Goal: Task Accomplishment & Management: Use online tool/utility

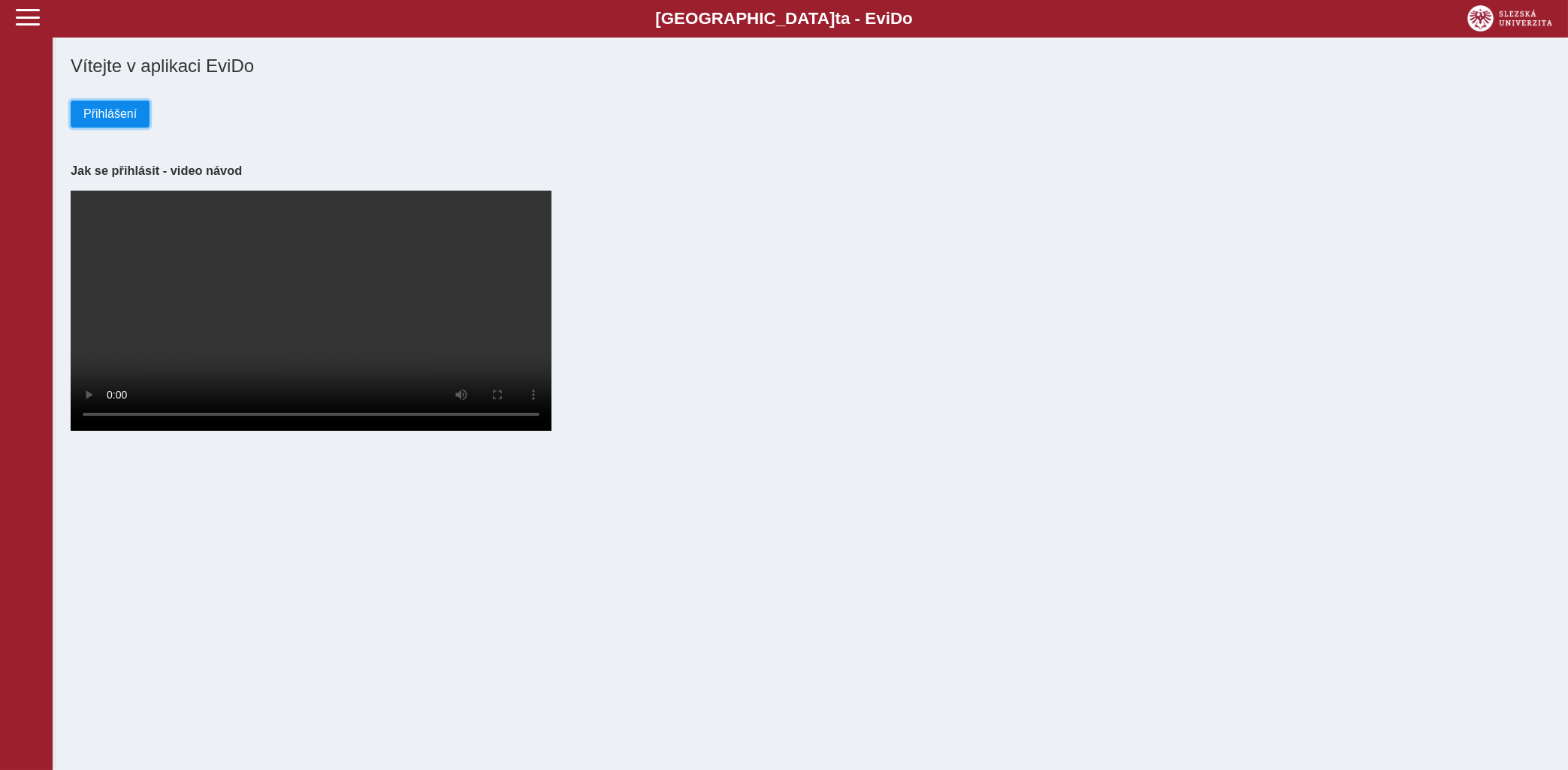
click at [107, 113] on span "Přihlášení" at bounding box center [110, 114] width 53 height 13
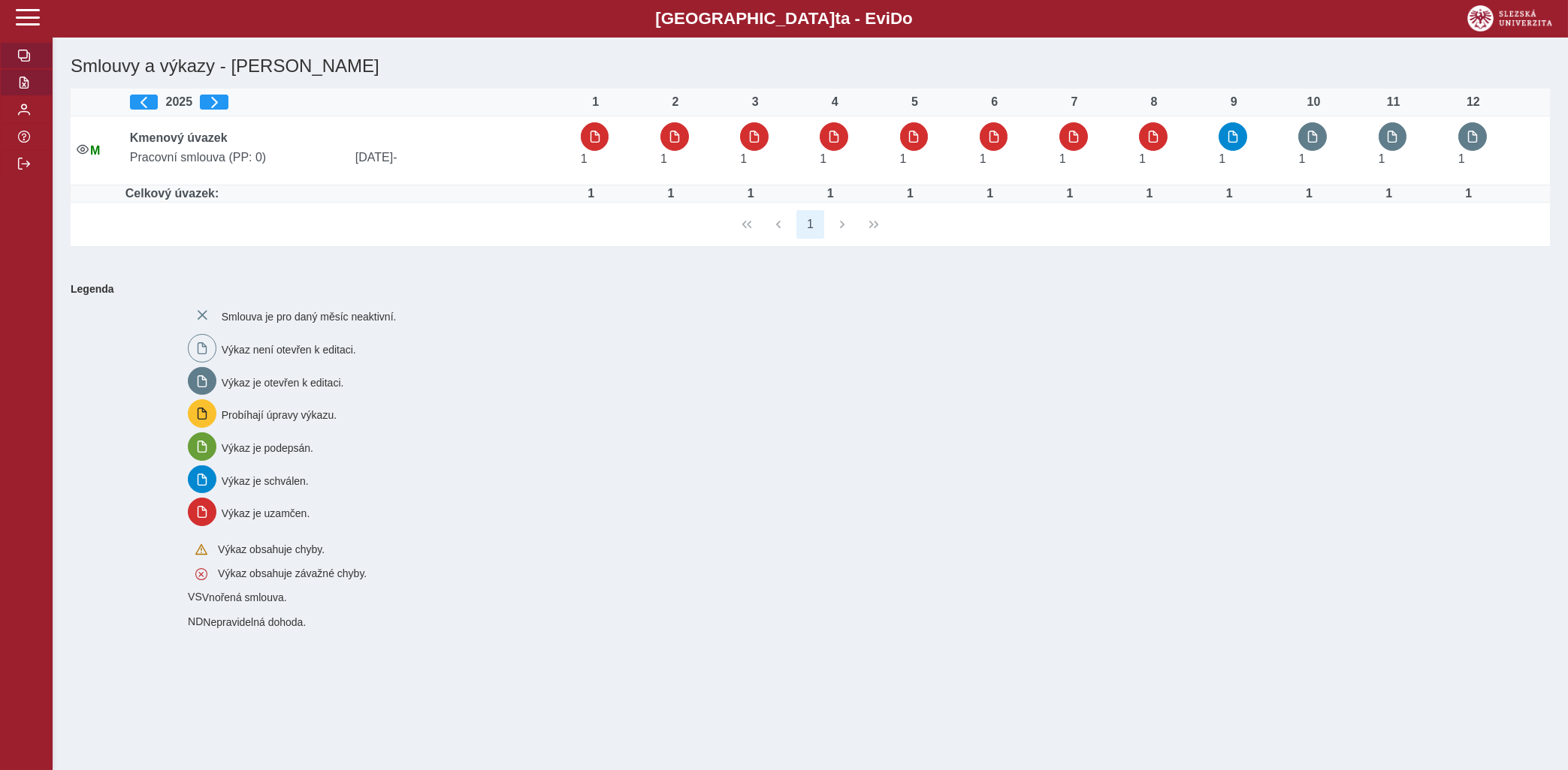
click at [27, 88] on span "button" at bounding box center [24, 83] width 12 height 12
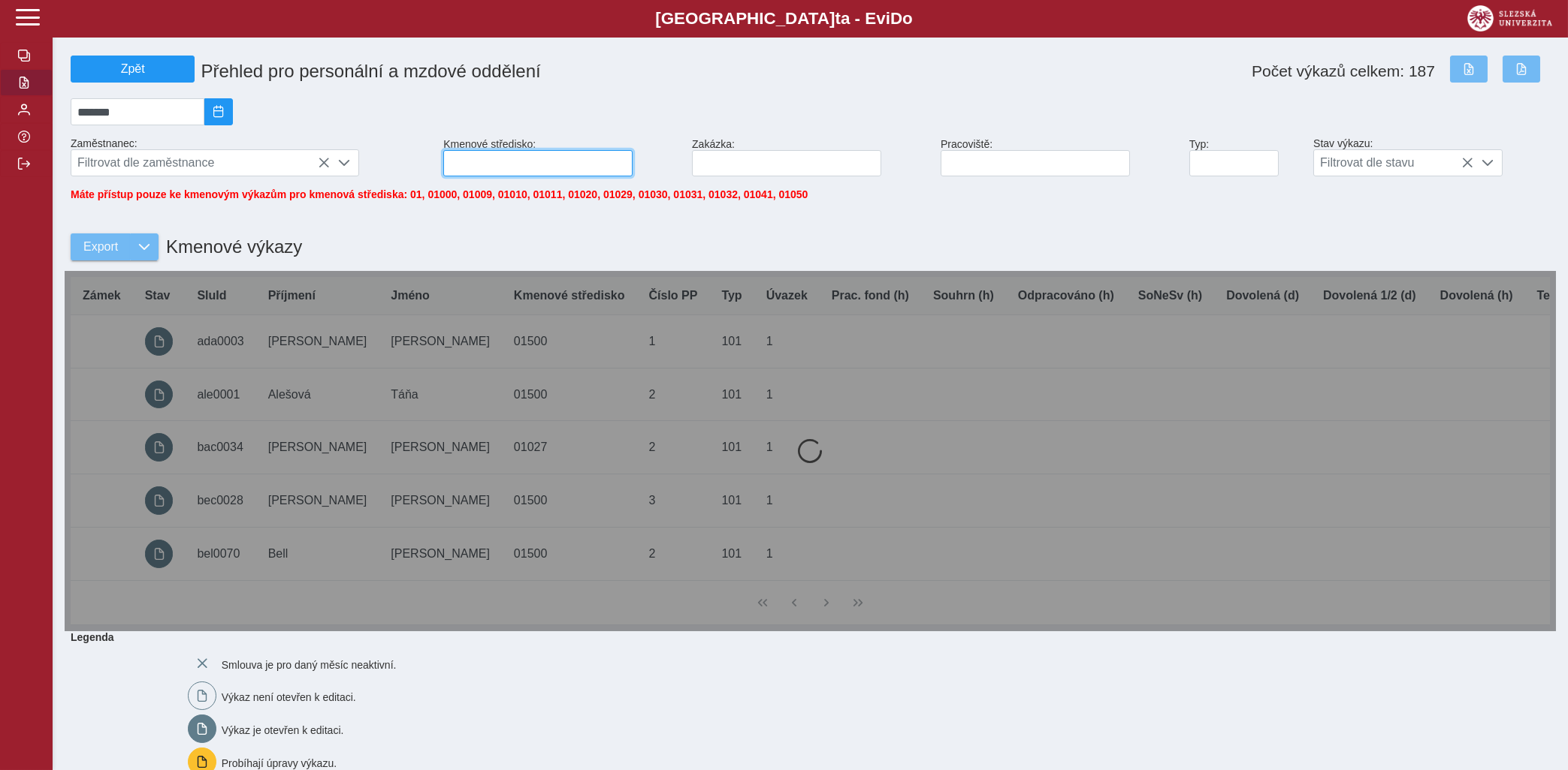
click at [515, 166] on input at bounding box center [537, 163] width 189 height 26
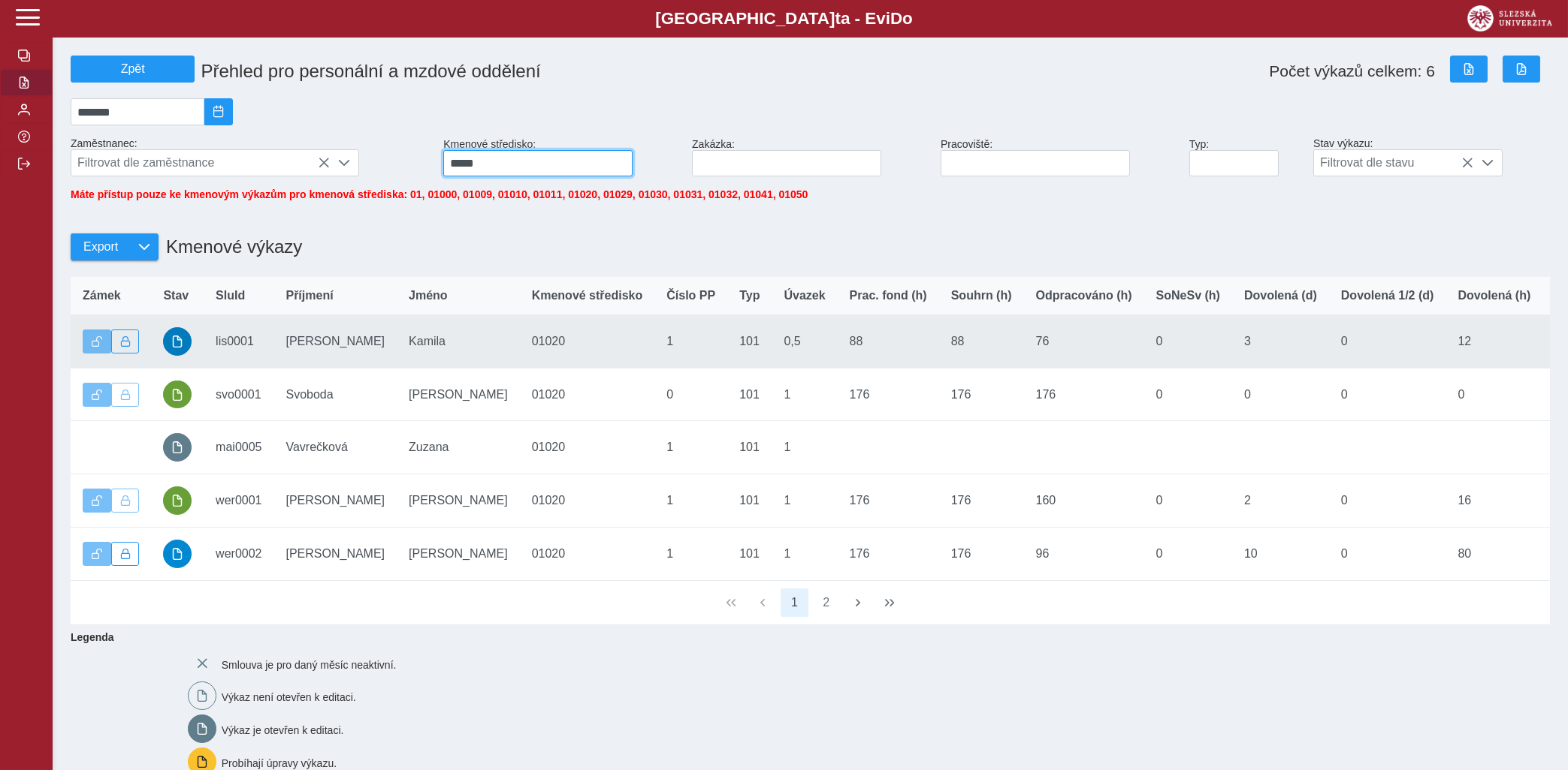
type input "*****"
click at [177, 347] on span "button" at bounding box center [177, 342] width 12 height 12
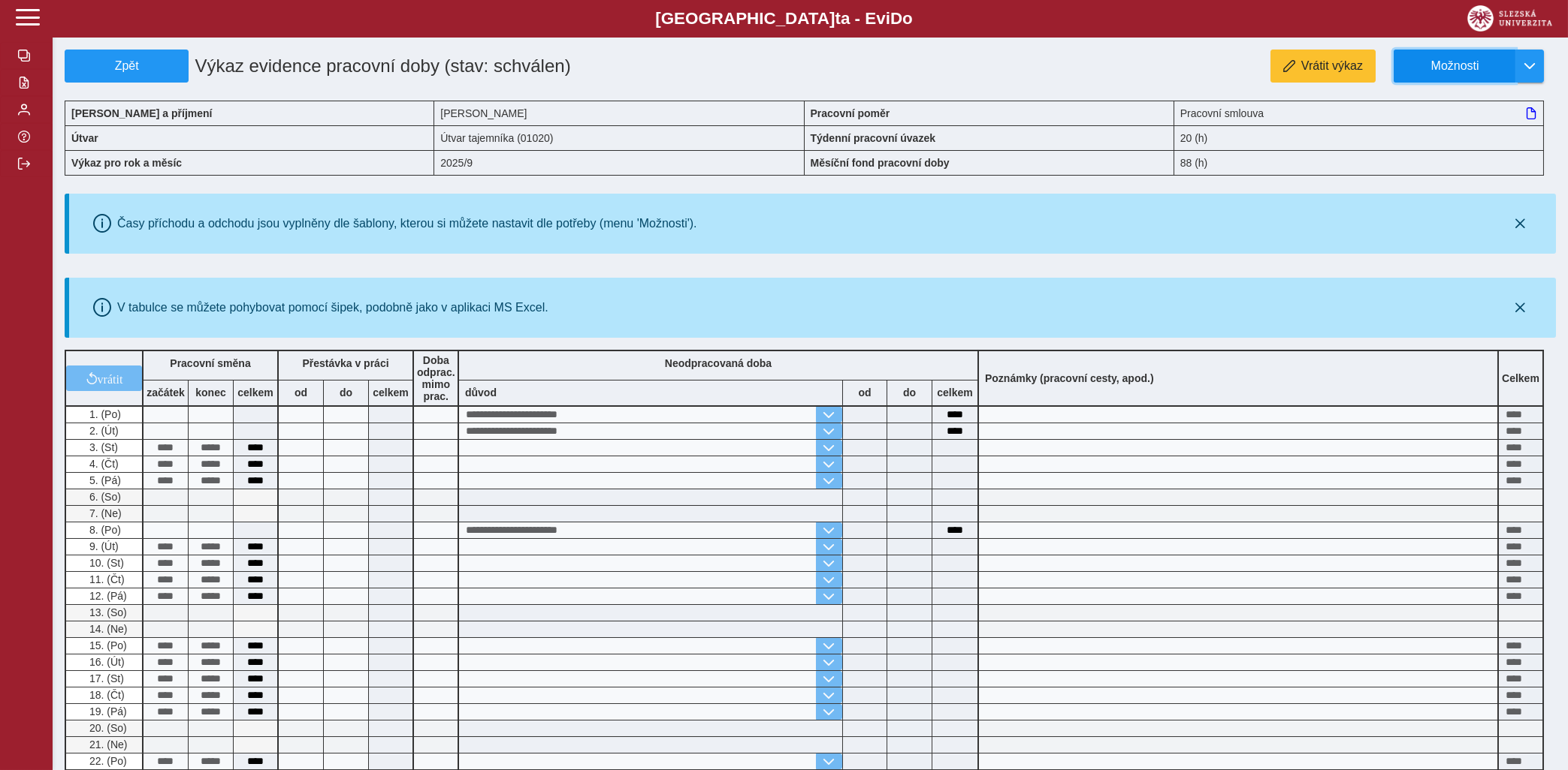
click at [1513, 64] on button "Možnosti" at bounding box center [1454, 66] width 122 height 33
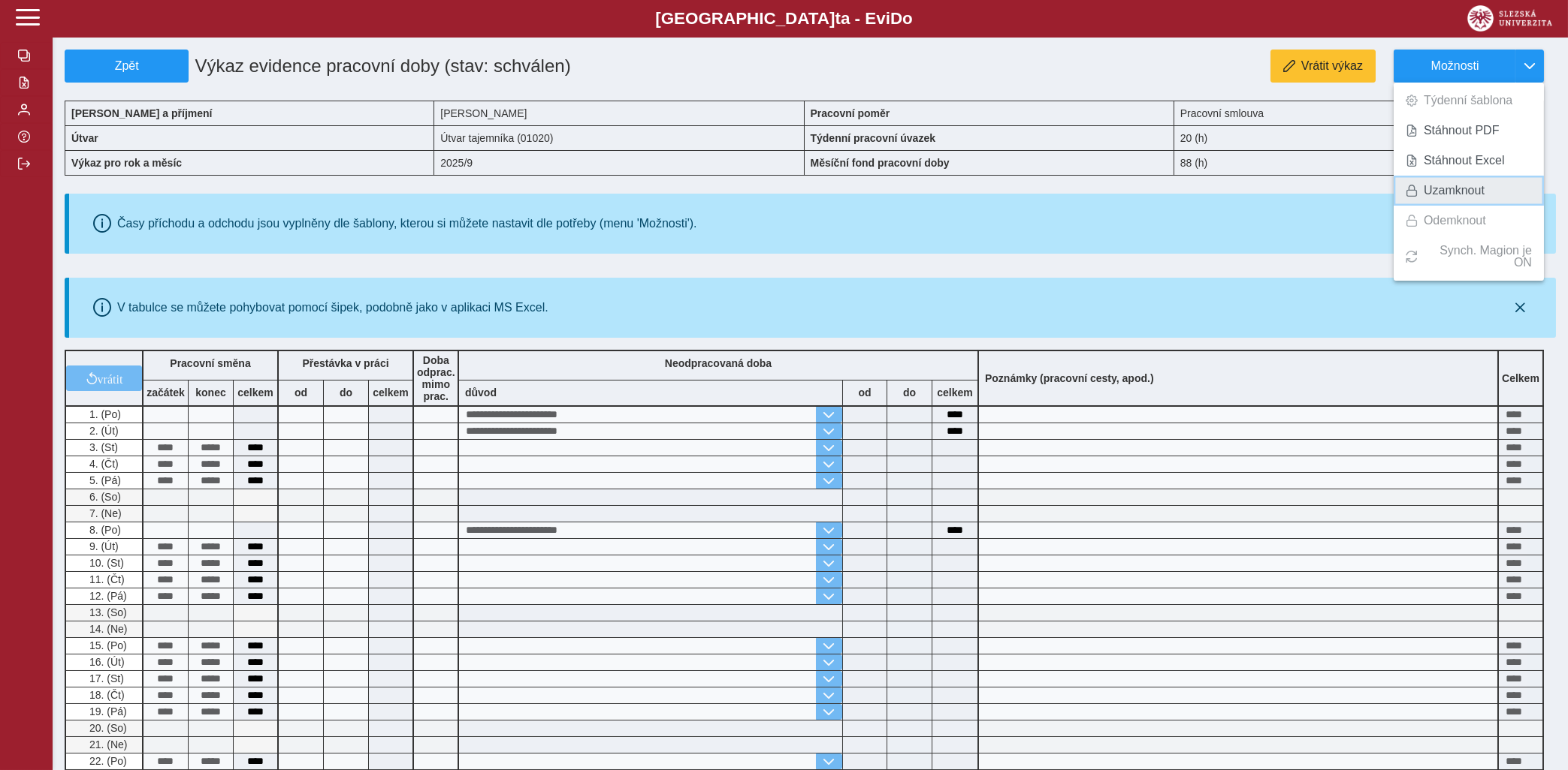
click at [1452, 189] on span "Uzamknout" at bounding box center [1454, 191] width 61 height 12
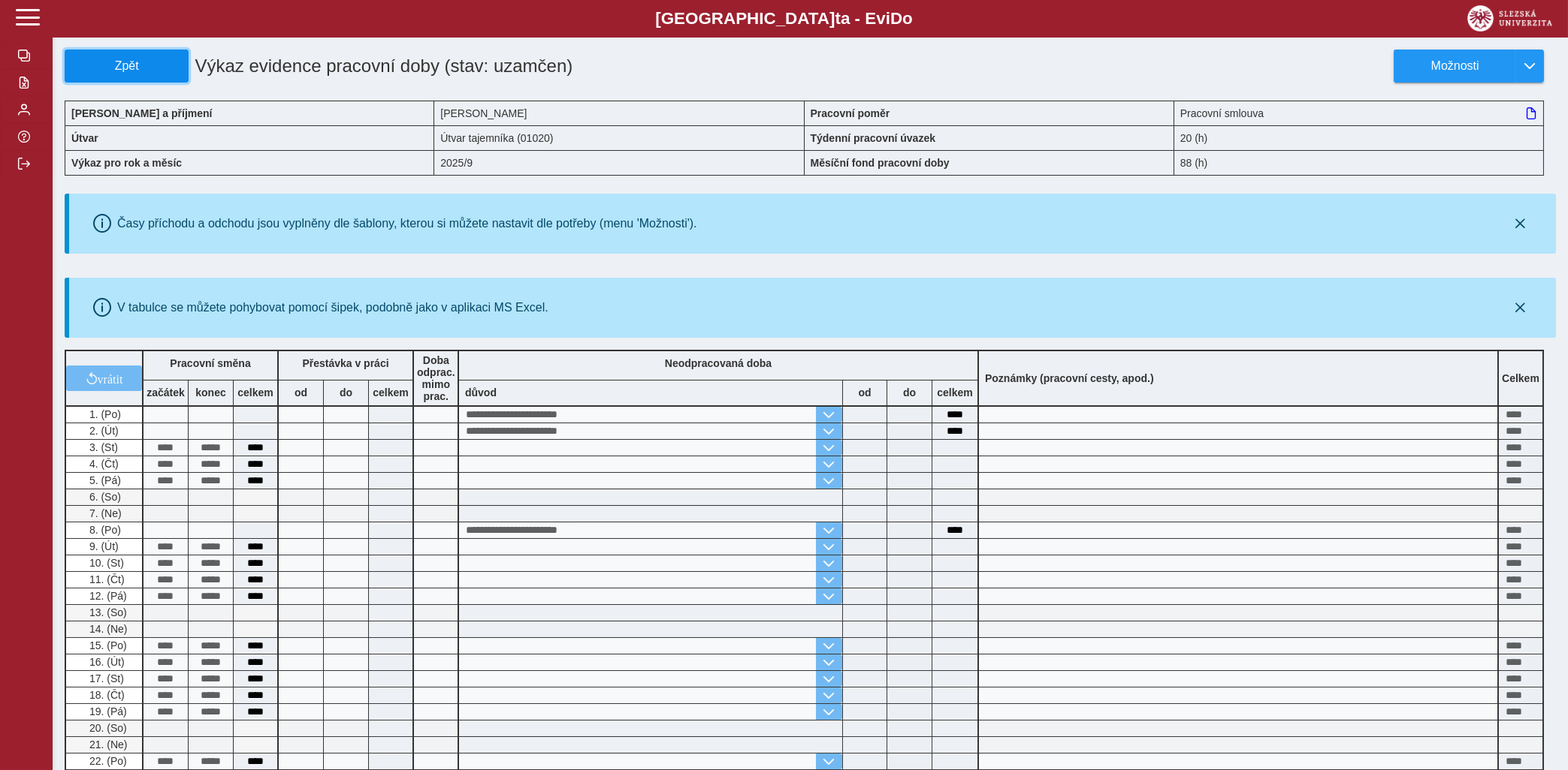
click at [113, 63] on span "Zpět" at bounding box center [126, 66] width 111 height 13
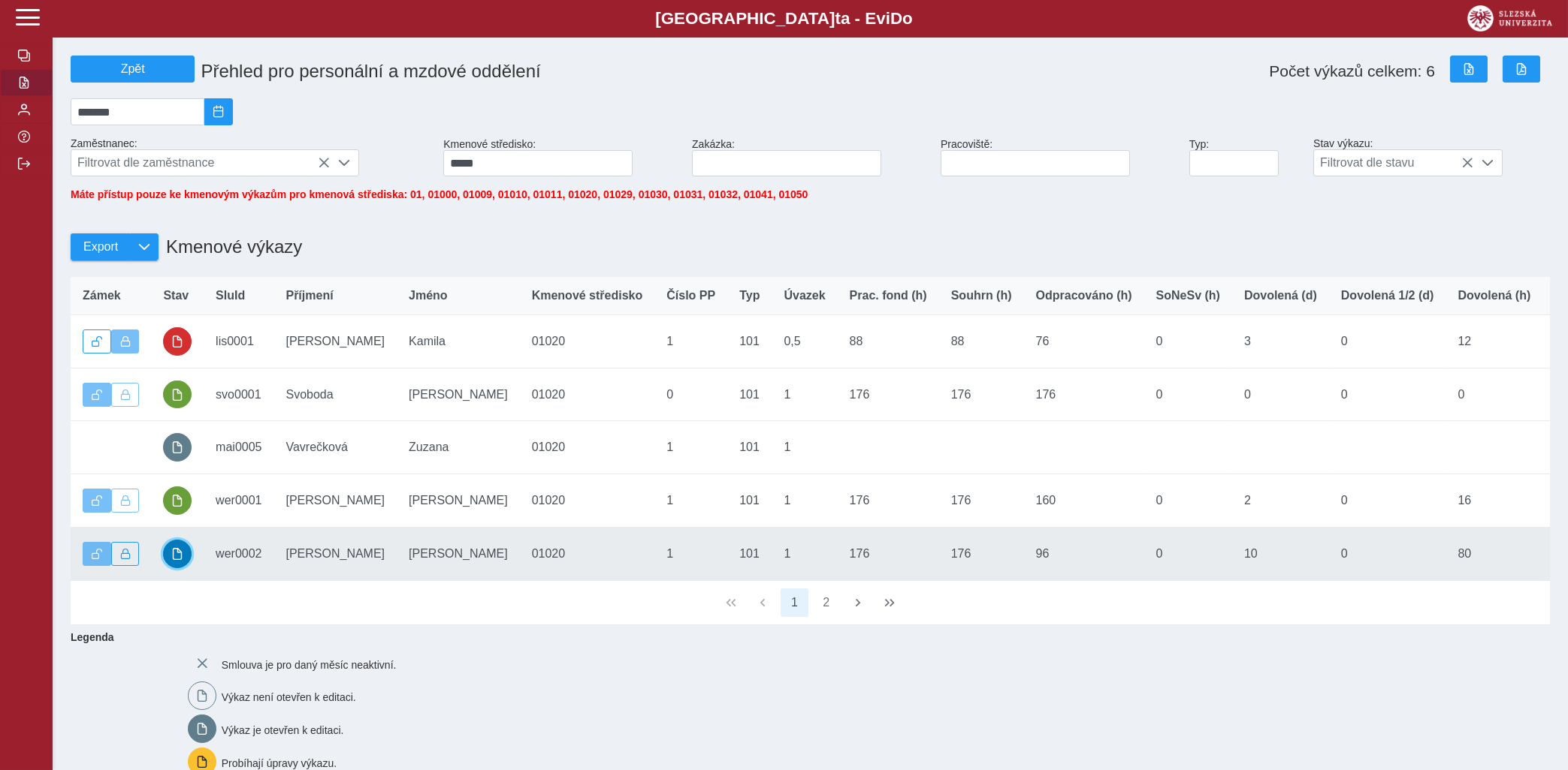
click at [173, 560] on span "button" at bounding box center [177, 554] width 12 height 12
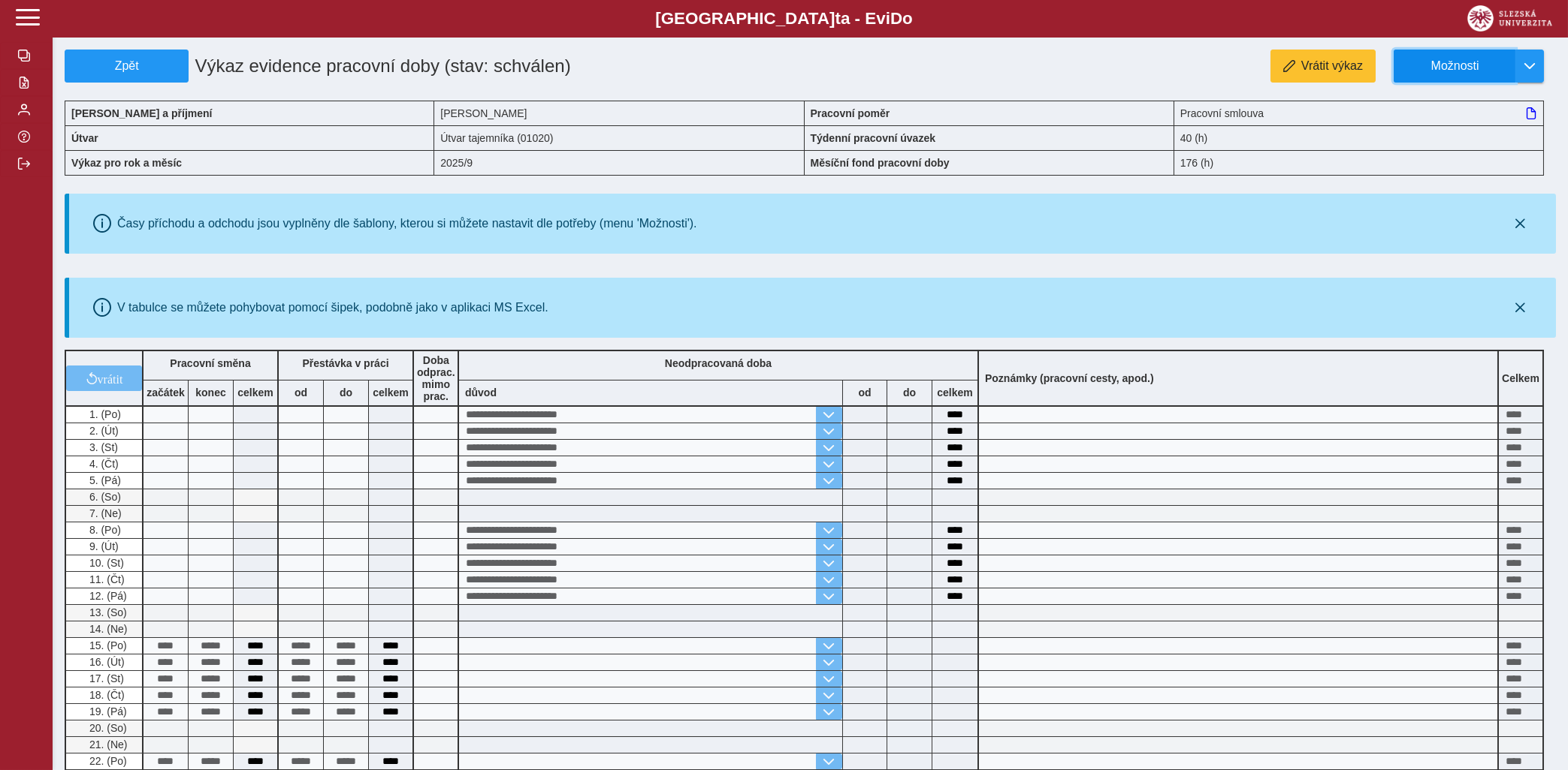
click at [1450, 63] on span "Možnosti" at bounding box center [1454, 66] width 97 height 13
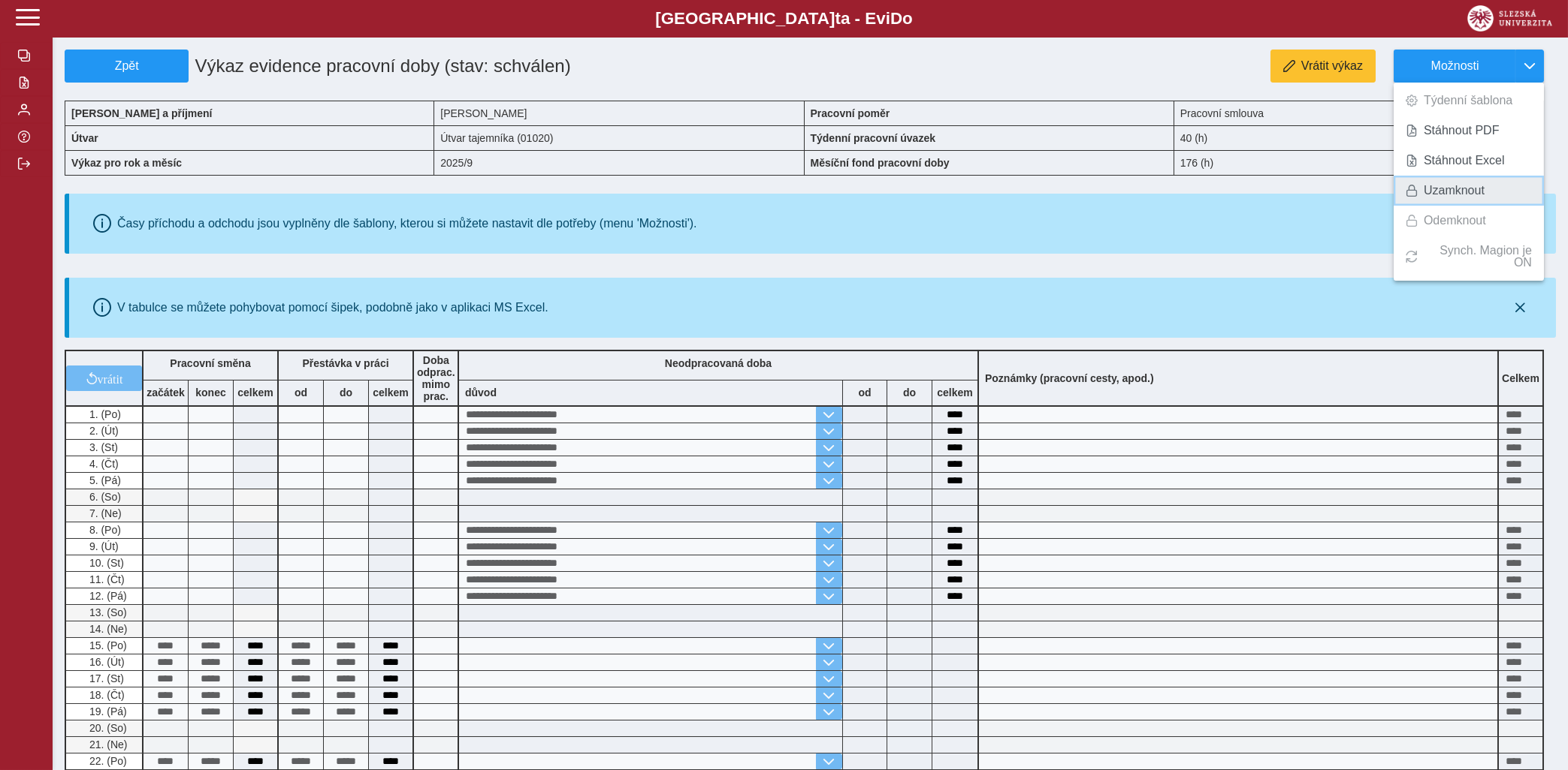
click at [1461, 191] on span "Uzamknout" at bounding box center [1454, 191] width 61 height 12
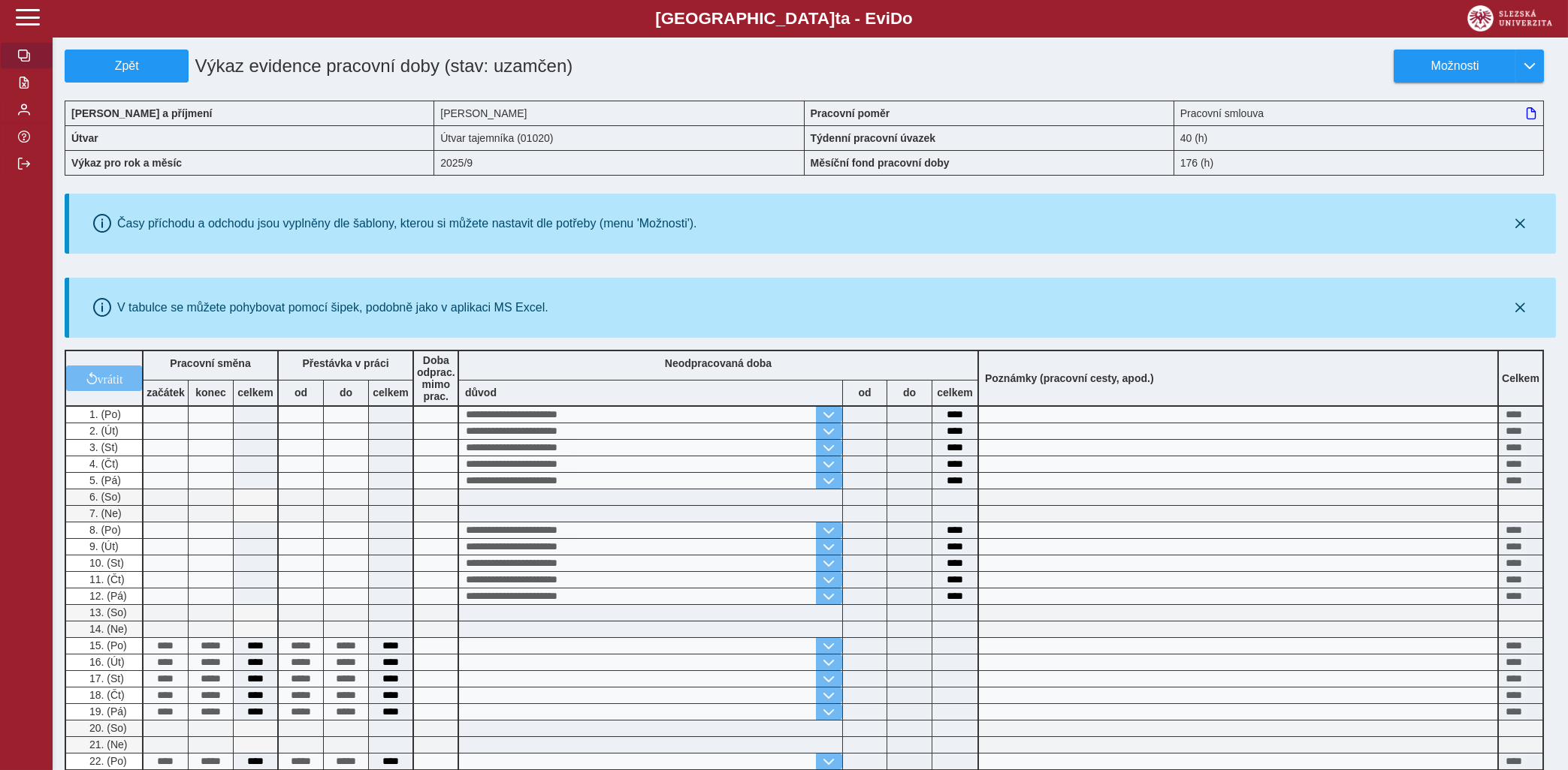
click at [21, 62] on span "button" at bounding box center [24, 56] width 12 height 12
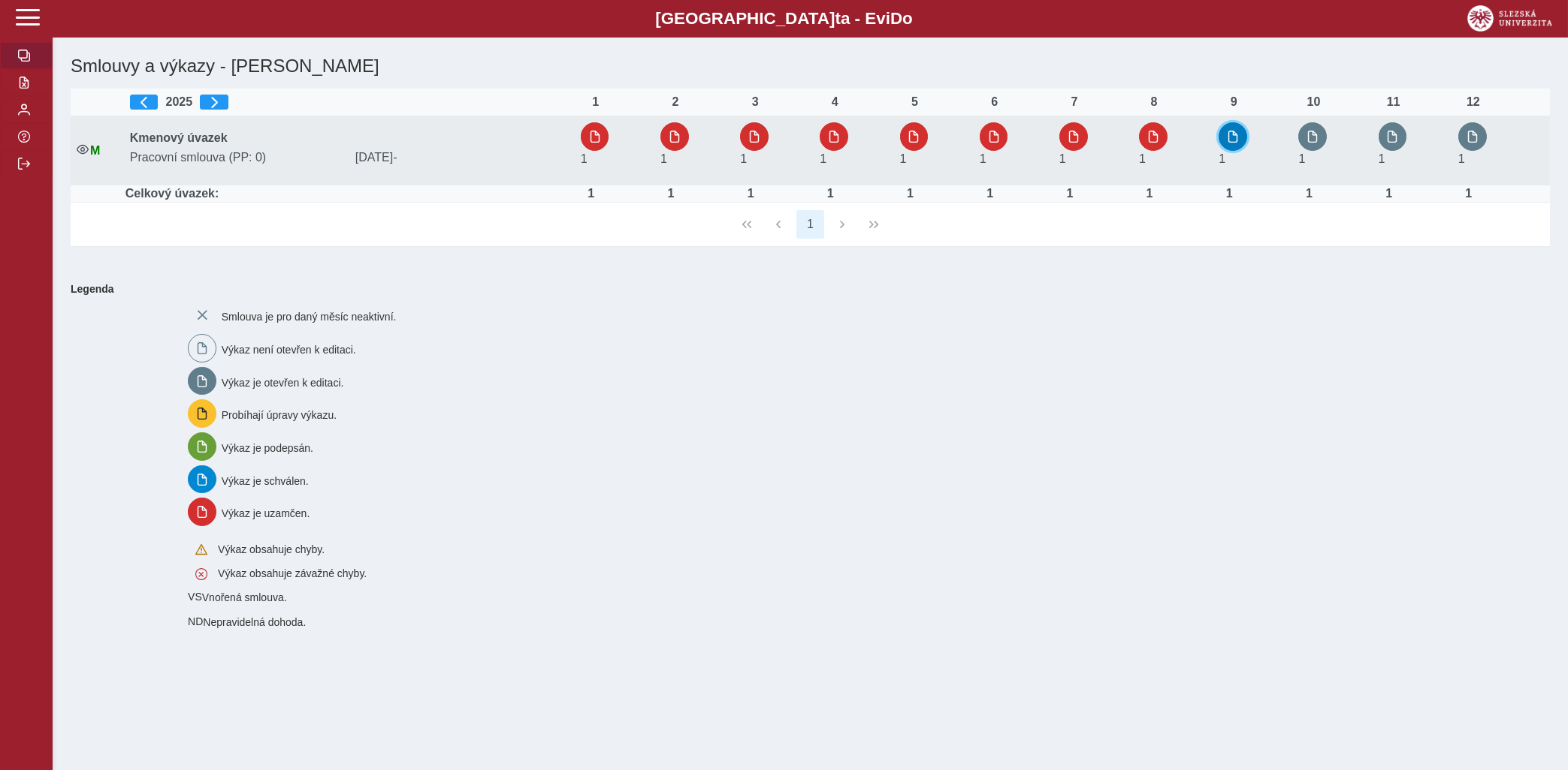
click at [1230, 139] on span "button" at bounding box center [1233, 137] width 12 height 12
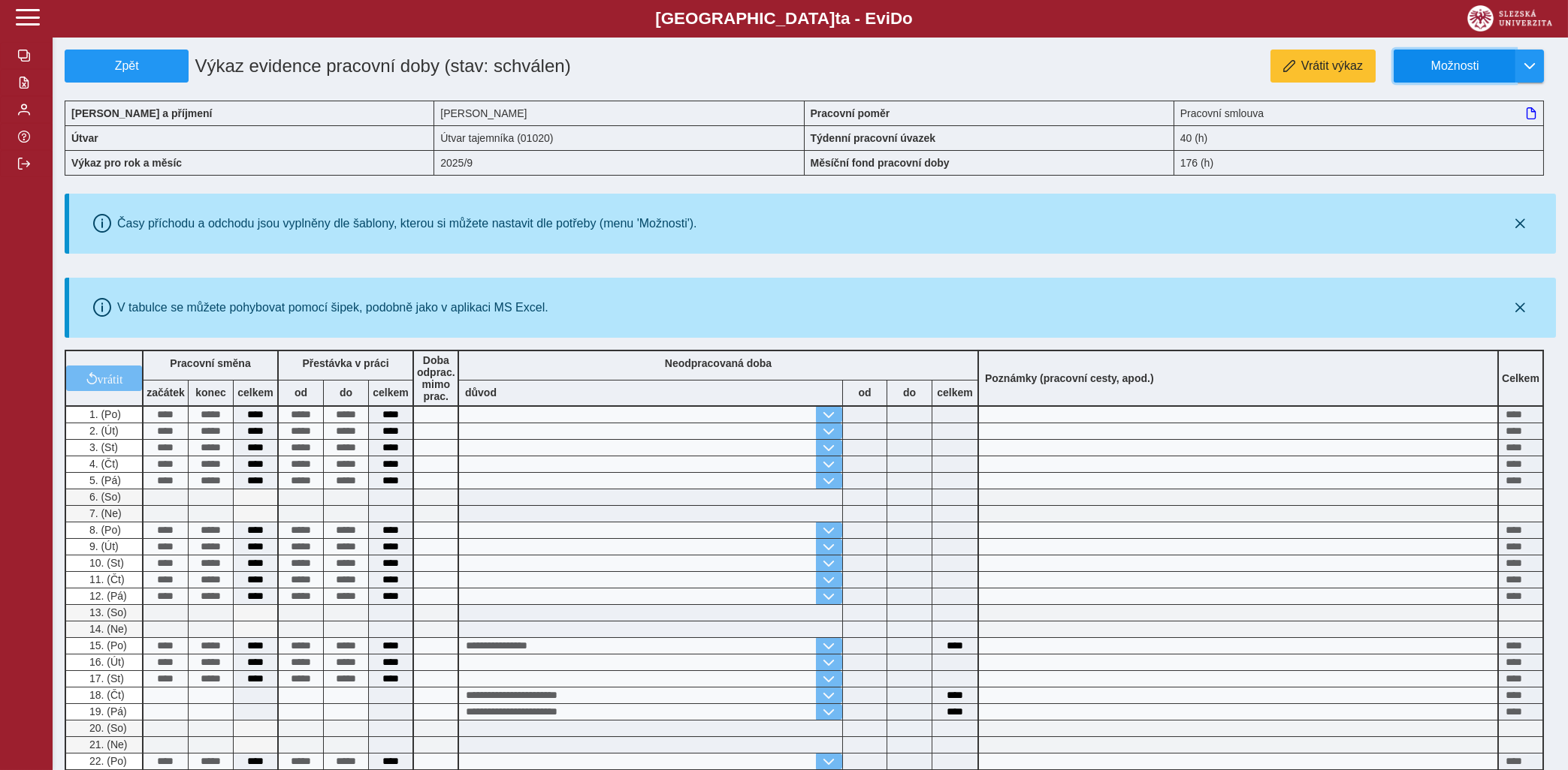
click at [1433, 58] on button "Možnosti" at bounding box center [1454, 66] width 122 height 33
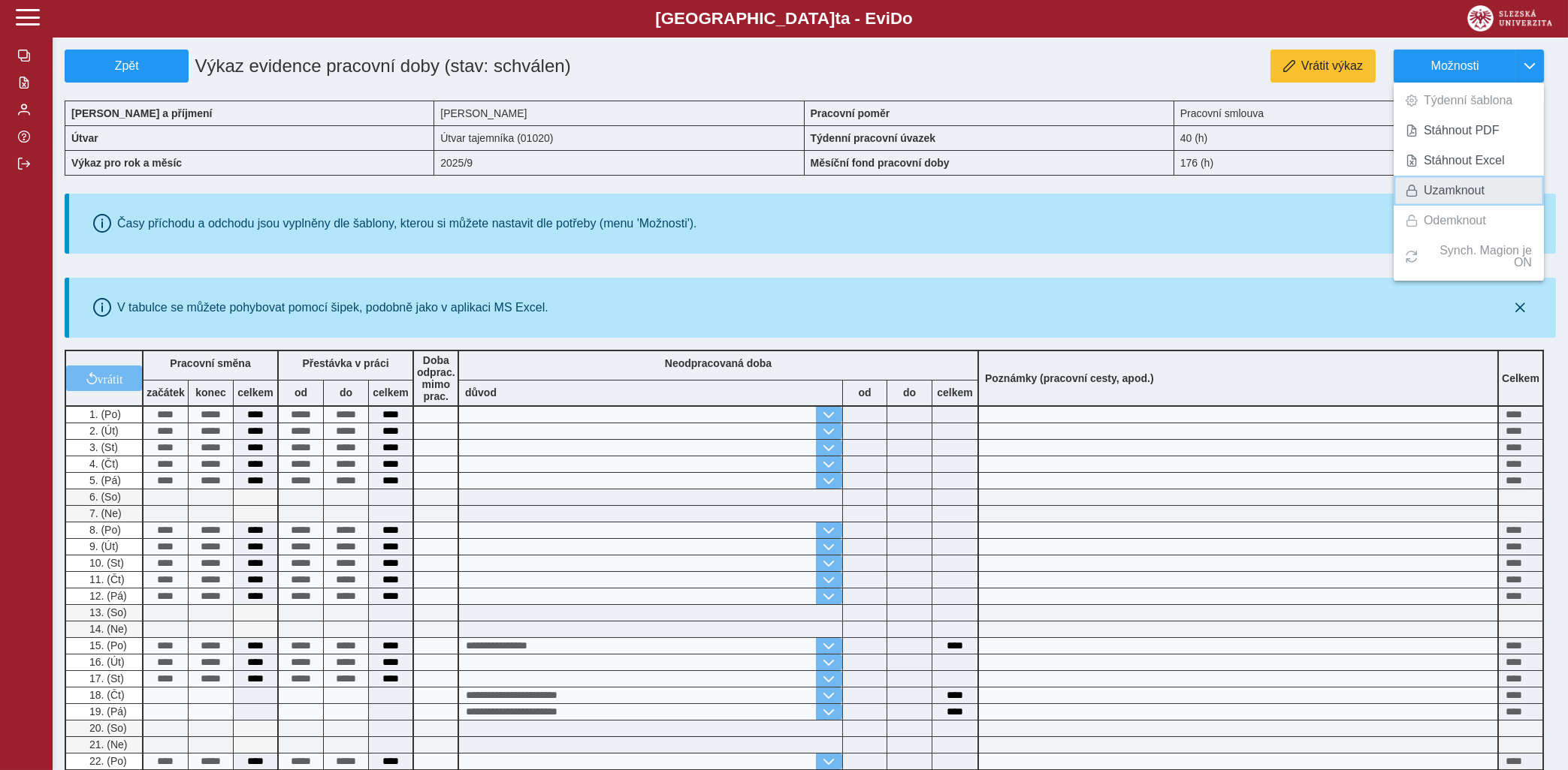
click at [1433, 187] on span "Uzamknout" at bounding box center [1454, 191] width 61 height 12
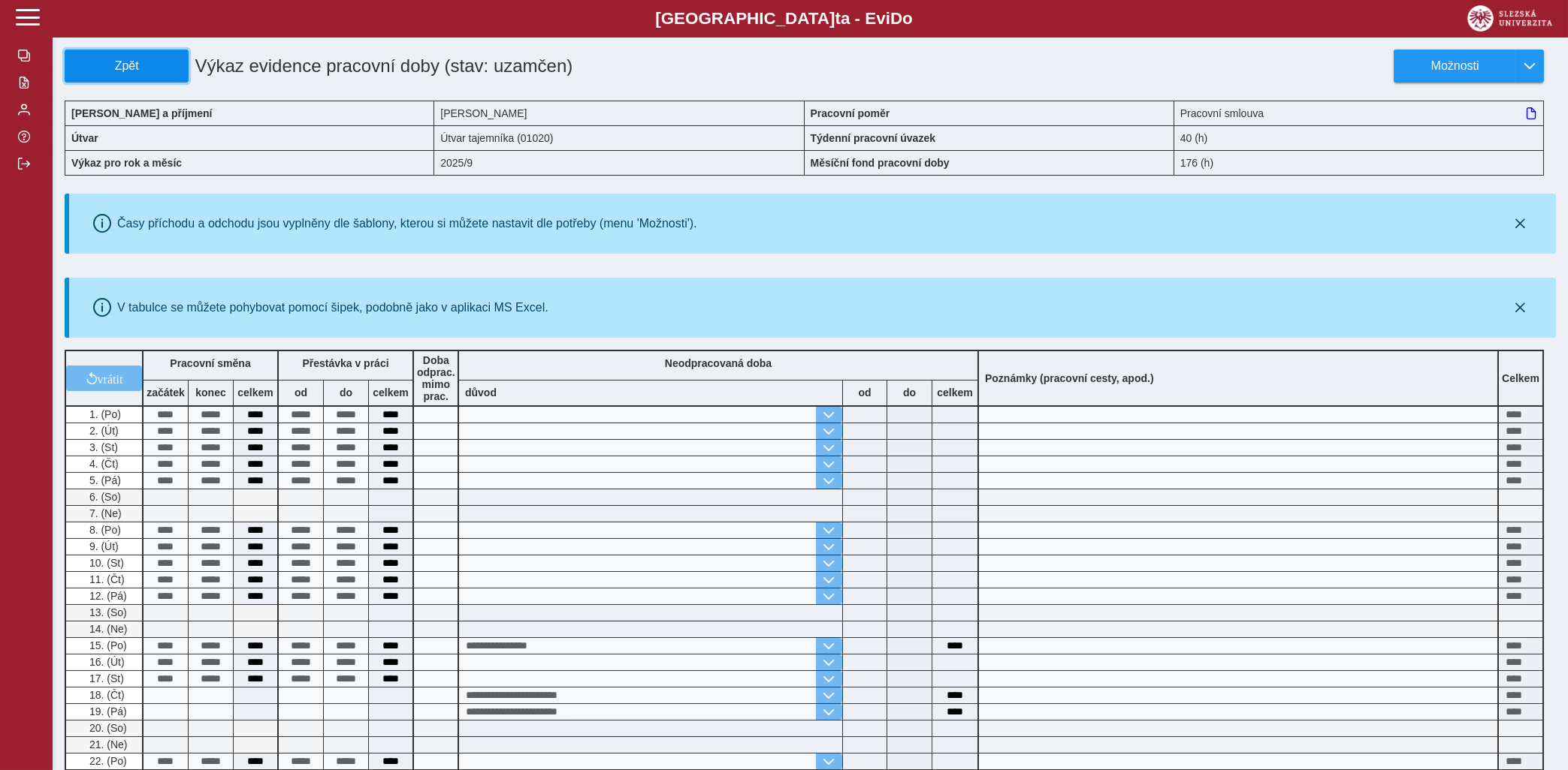
click at [100, 53] on button "Zpět" at bounding box center [126, 66] width 124 height 33
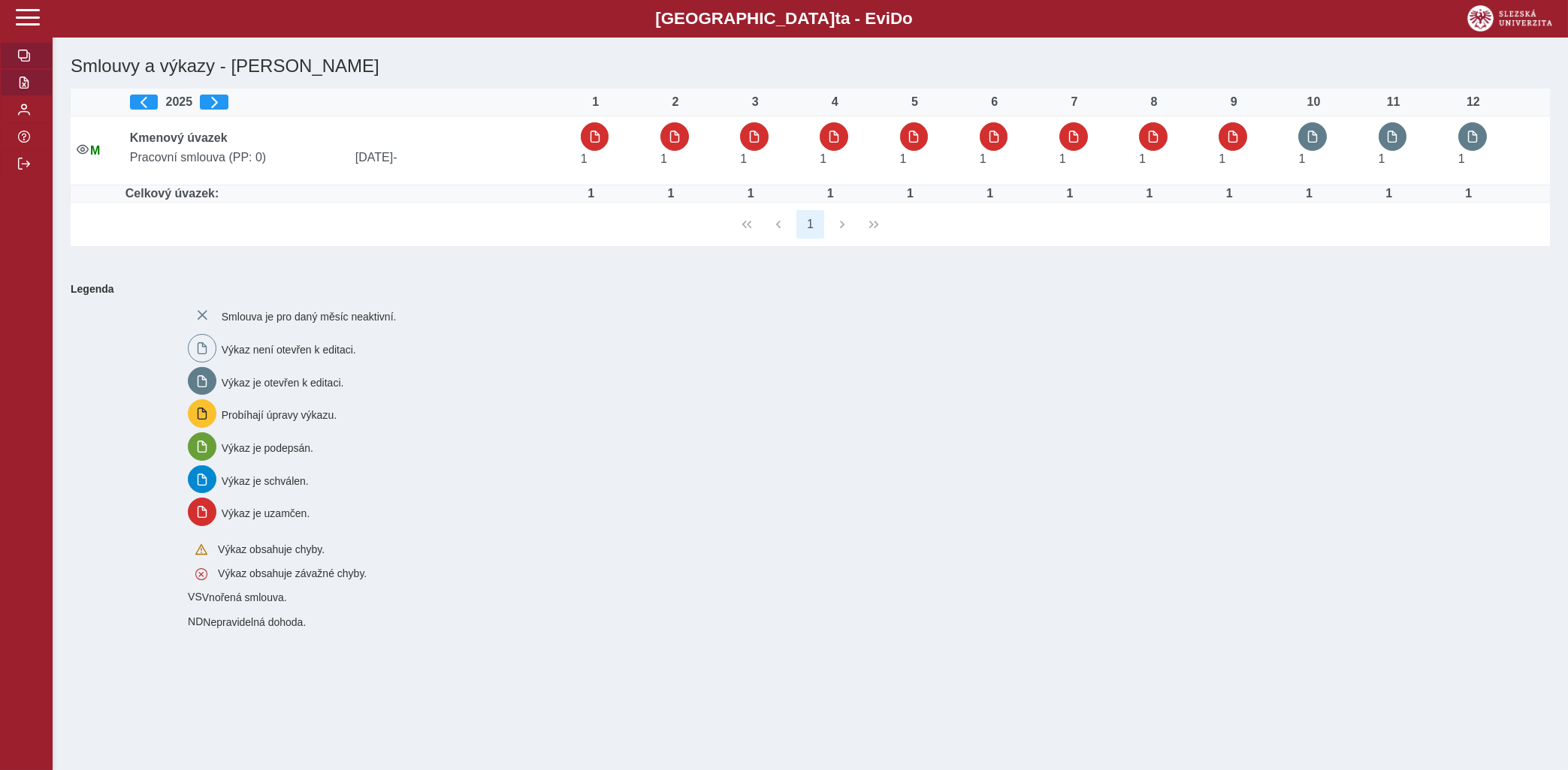
click at [19, 88] on span "button" at bounding box center [24, 83] width 12 height 12
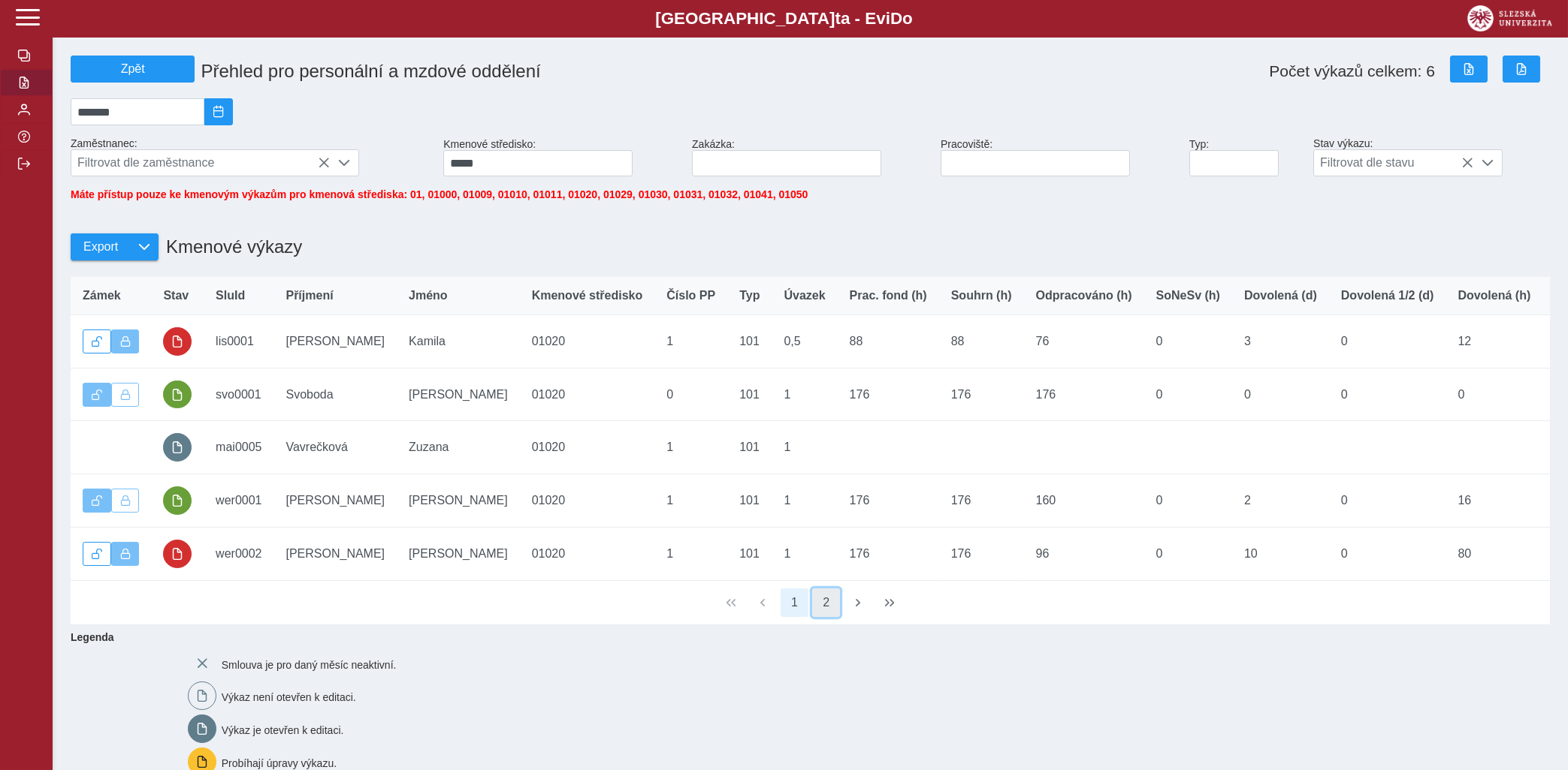
click at [821, 607] on button "2" at bounding box center [826, 603] width 29 height 29
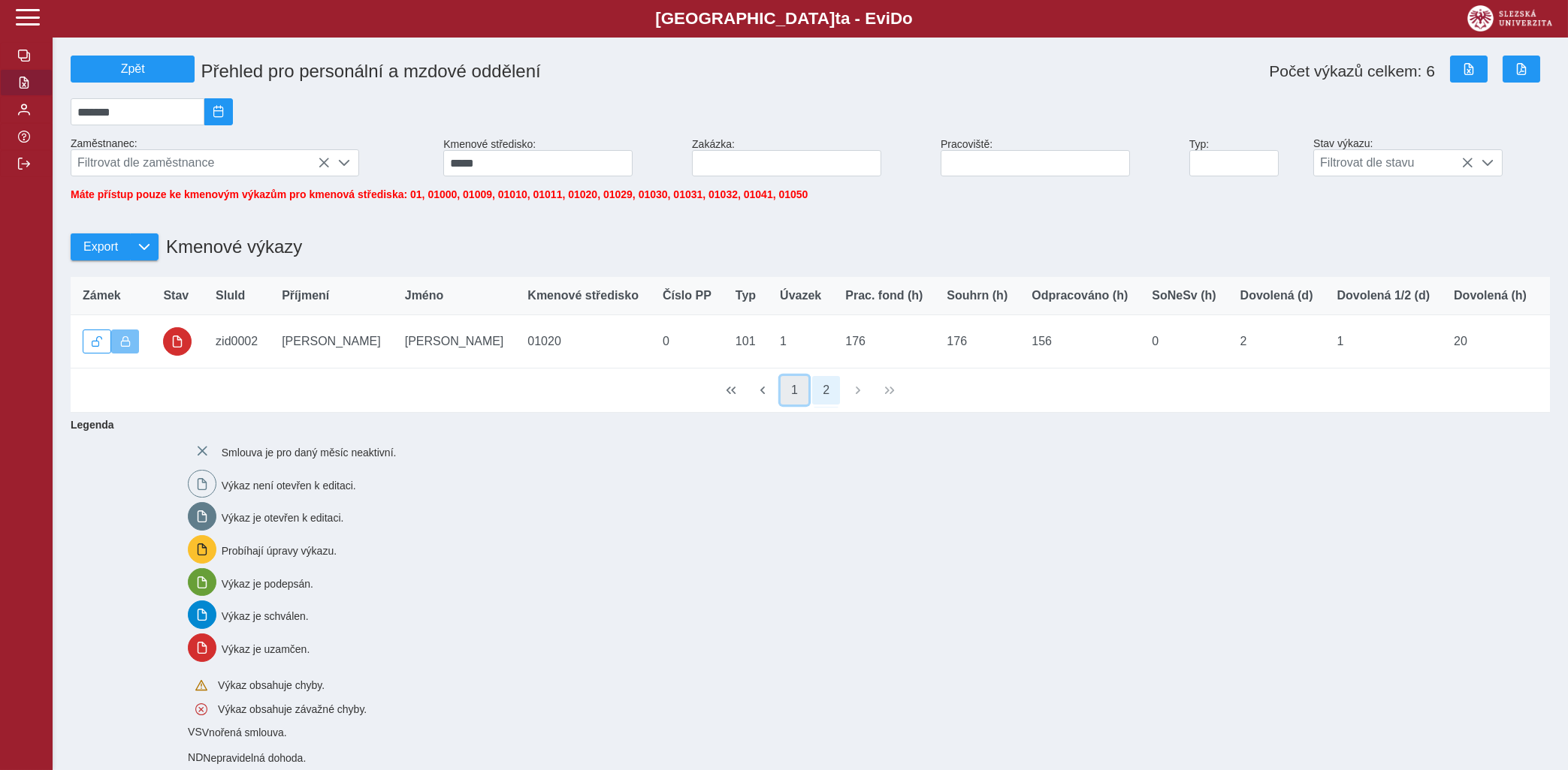
click at [788, 393] on button "1" at bounding box center [794, 390] width 29 height 29
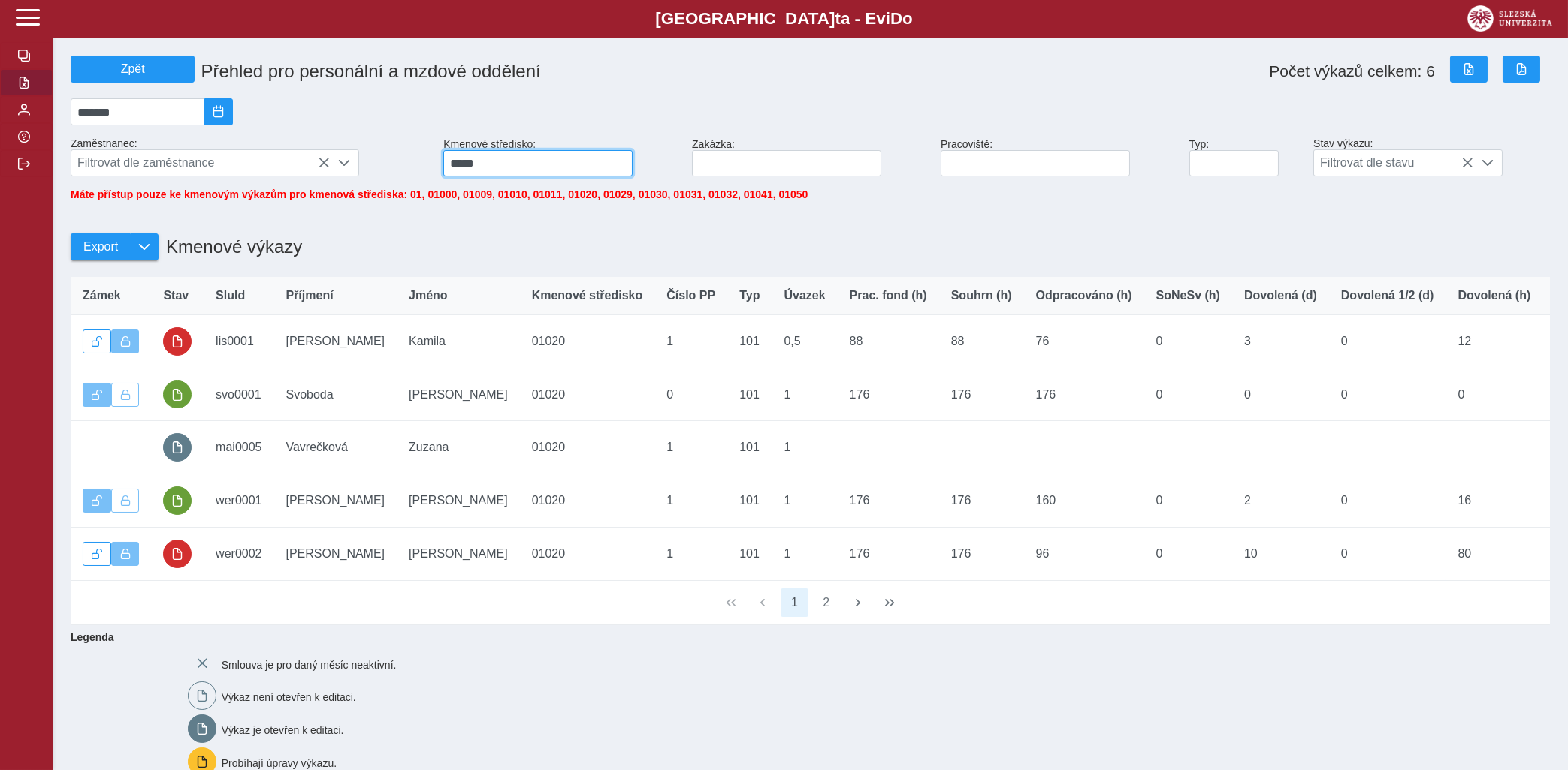
click at [524, 171] on input "*****" at bounding box center [537, 163] width 189 height 26
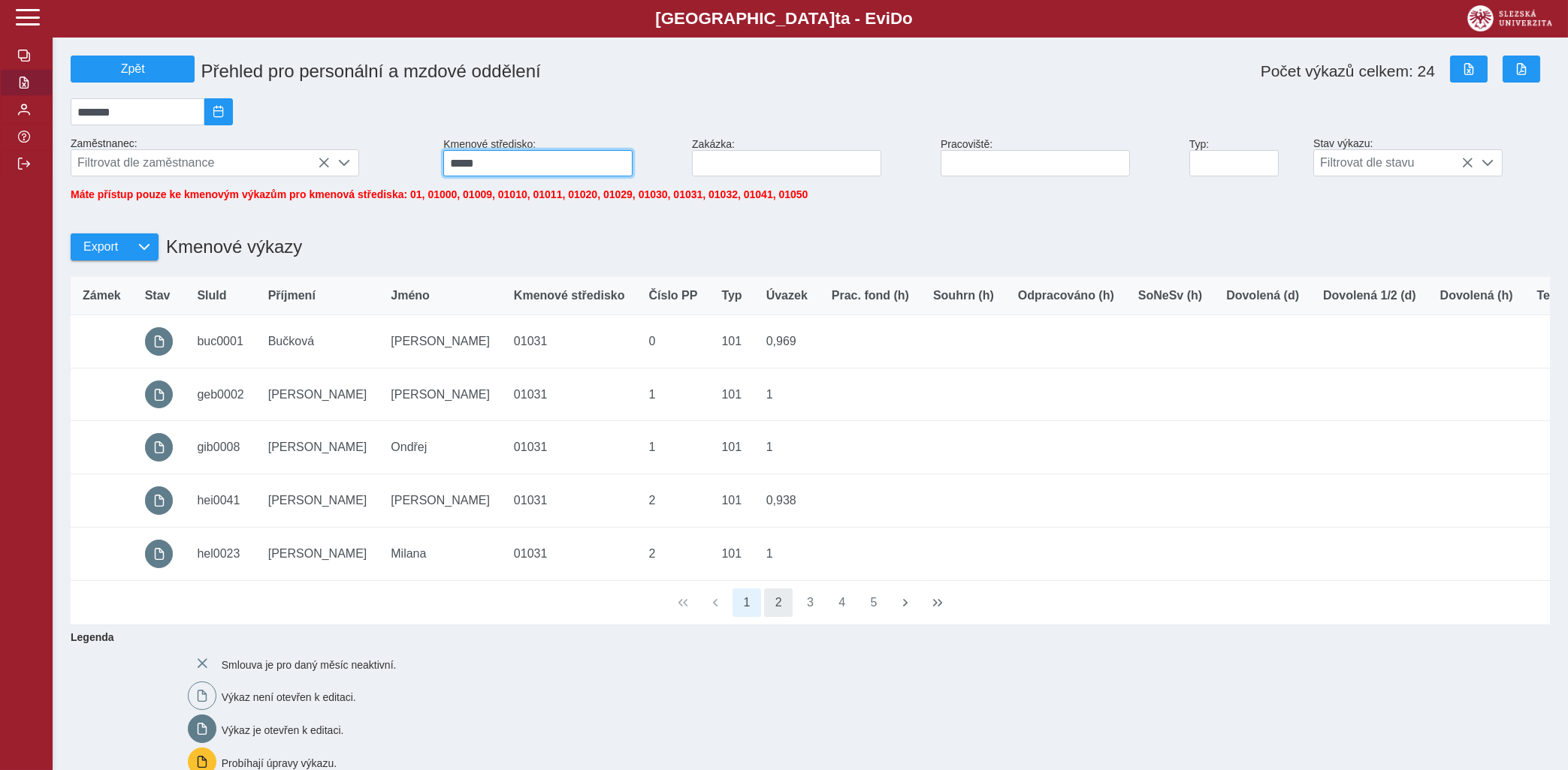
type input "*****"
click at [784, 617] on button "2" at bounding box center [778, 603] width 29 height 29
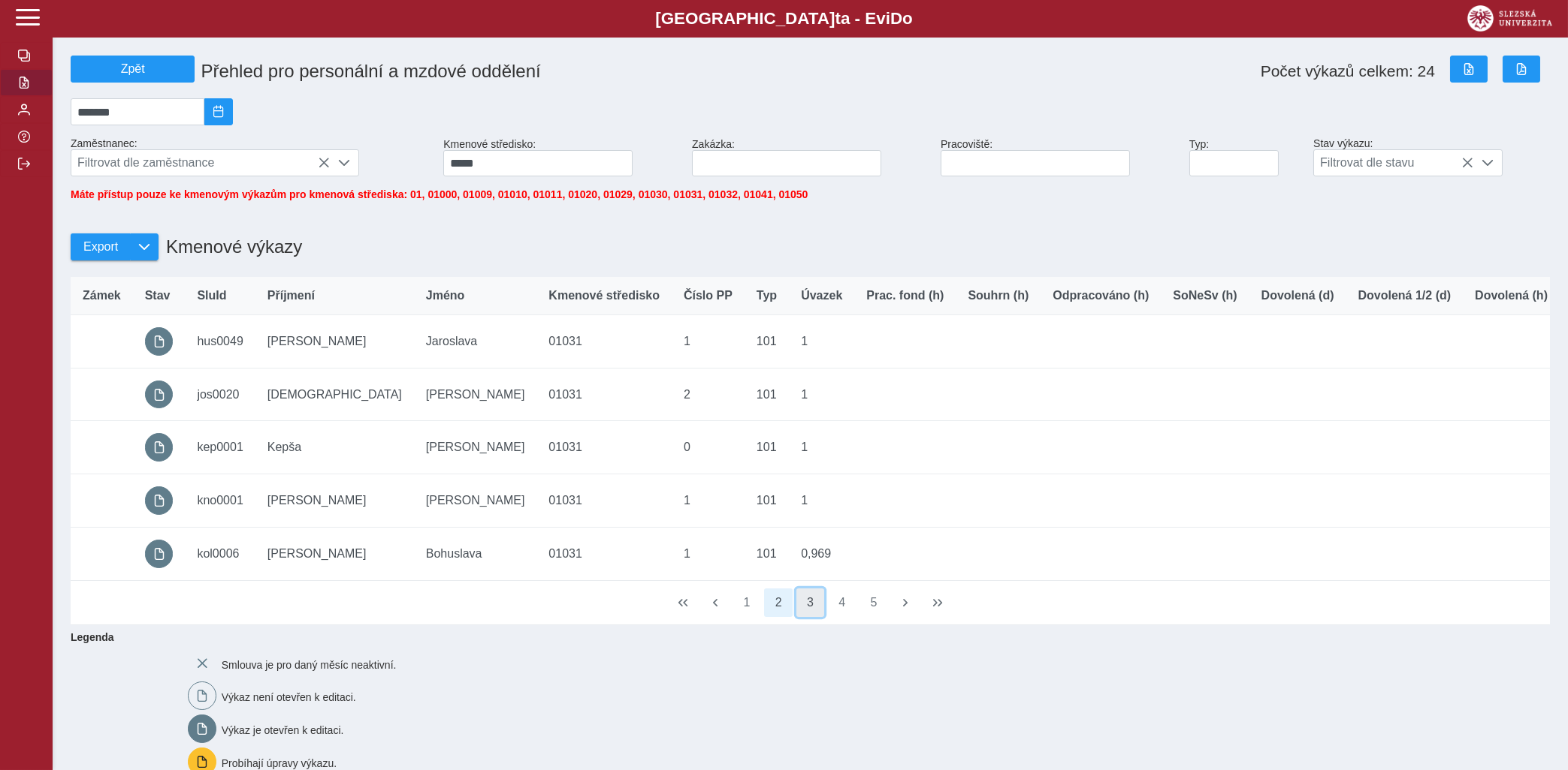
click at [805, 617] on button "3" at bounding box center [810, 603] width 29 height 29
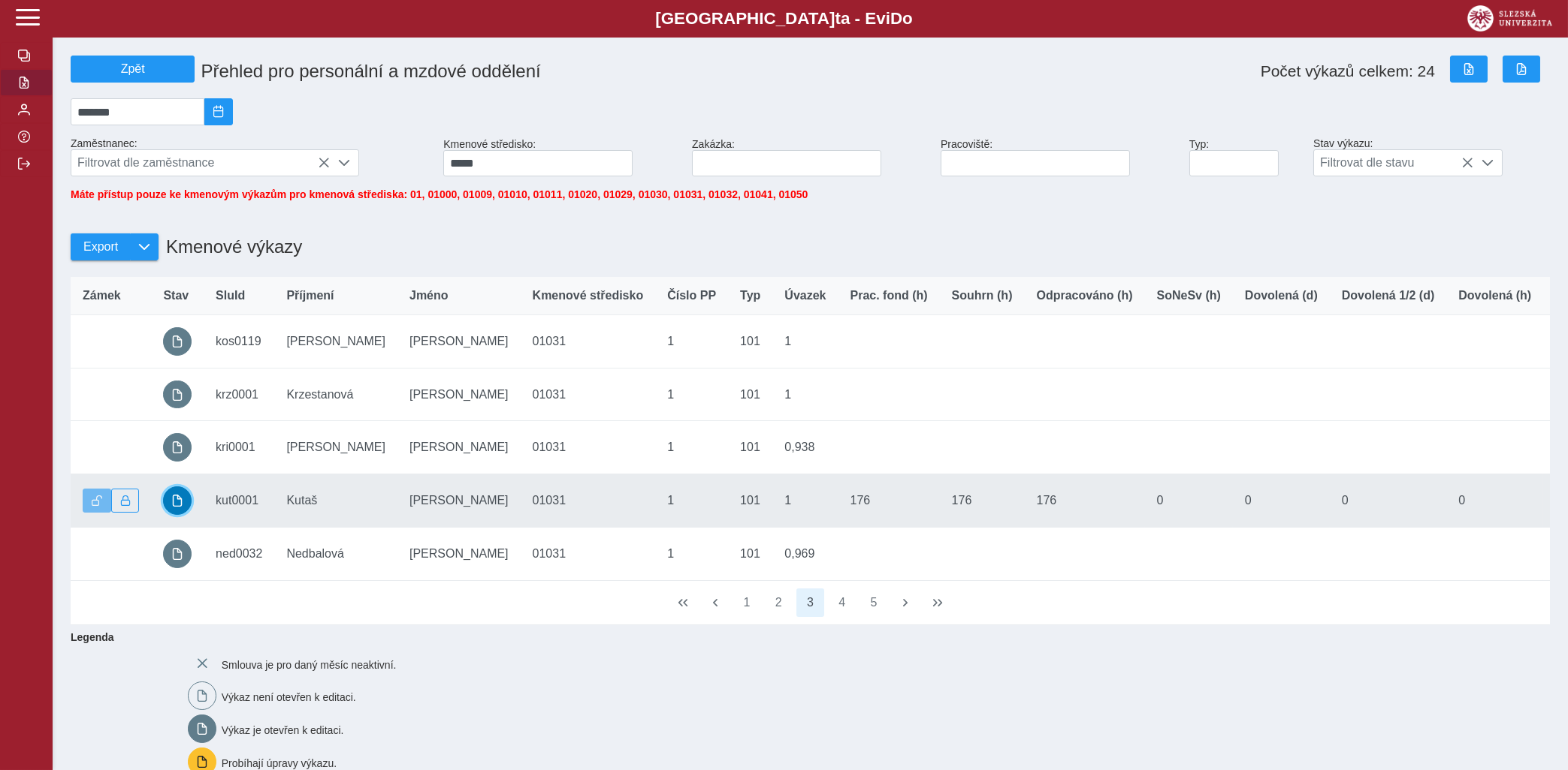
click at [181, 507] on span "button" at bounding box center [177, 501] width 12 height 12
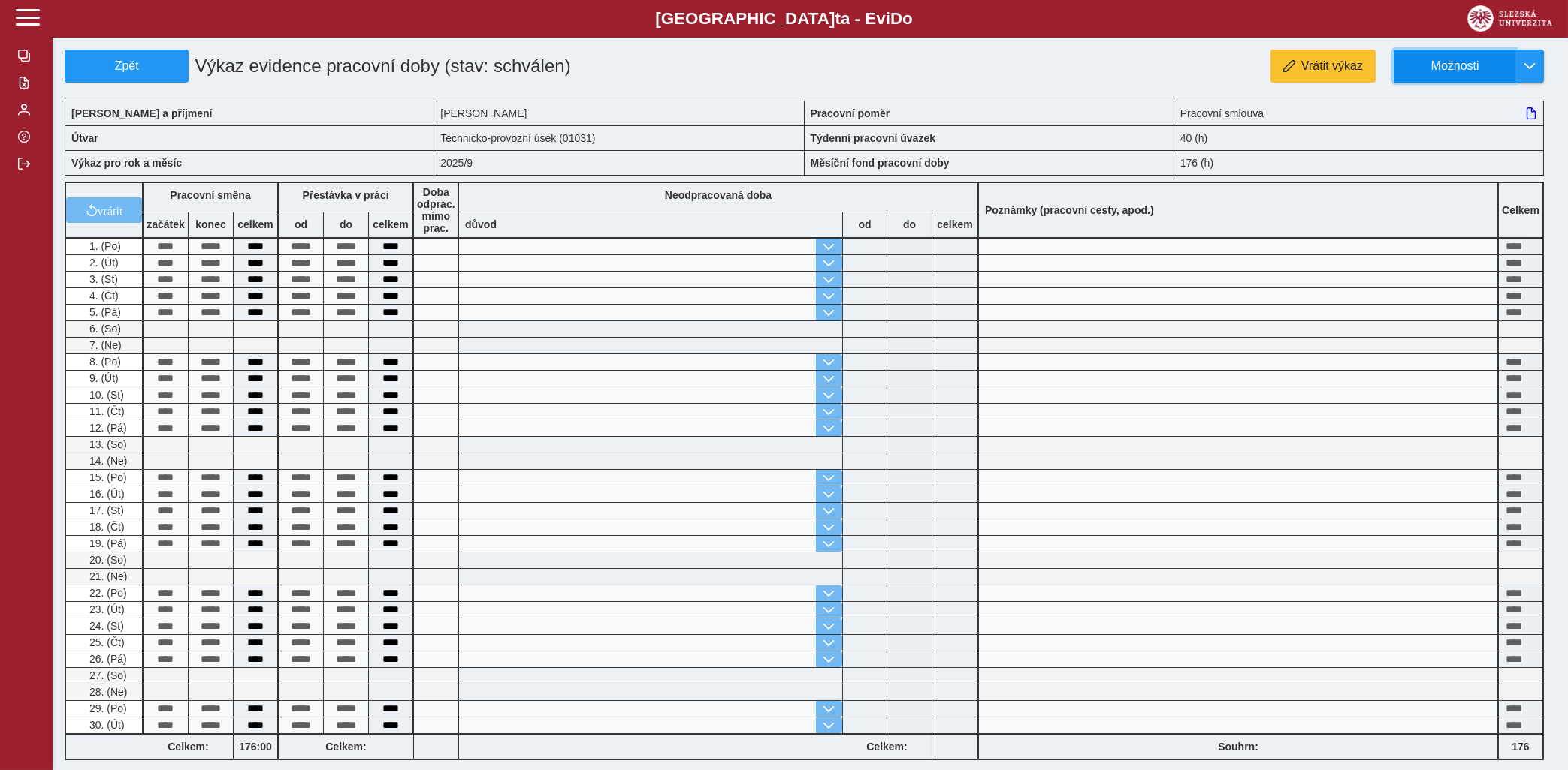
click at [1468, 69] on span "Možnosti" at bounding box center [1454, 66] width 97 height 13
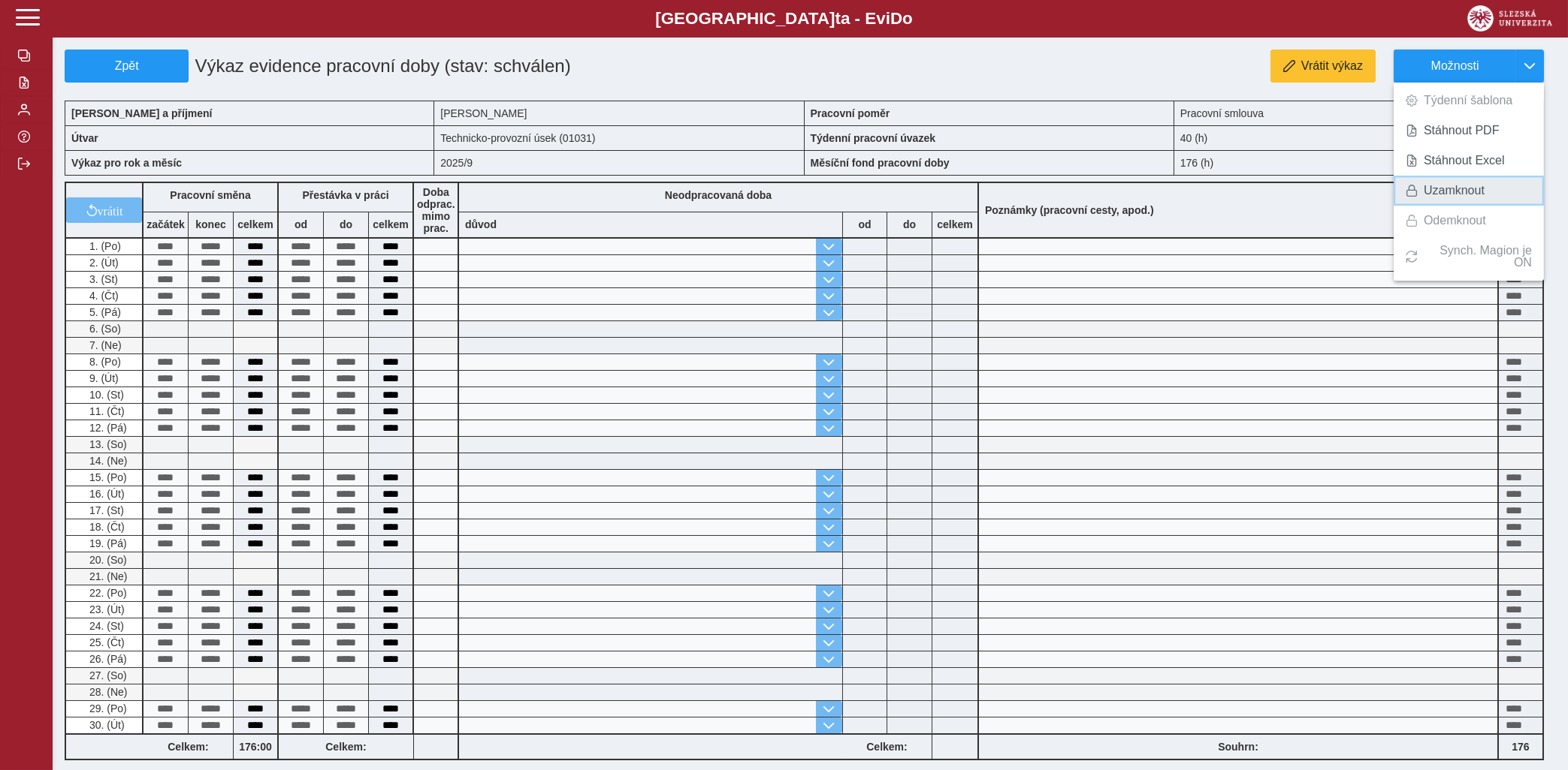
click at [1443, 193] on span "Uzamknout" at bounding box center [1454, 191] width 61 height 12
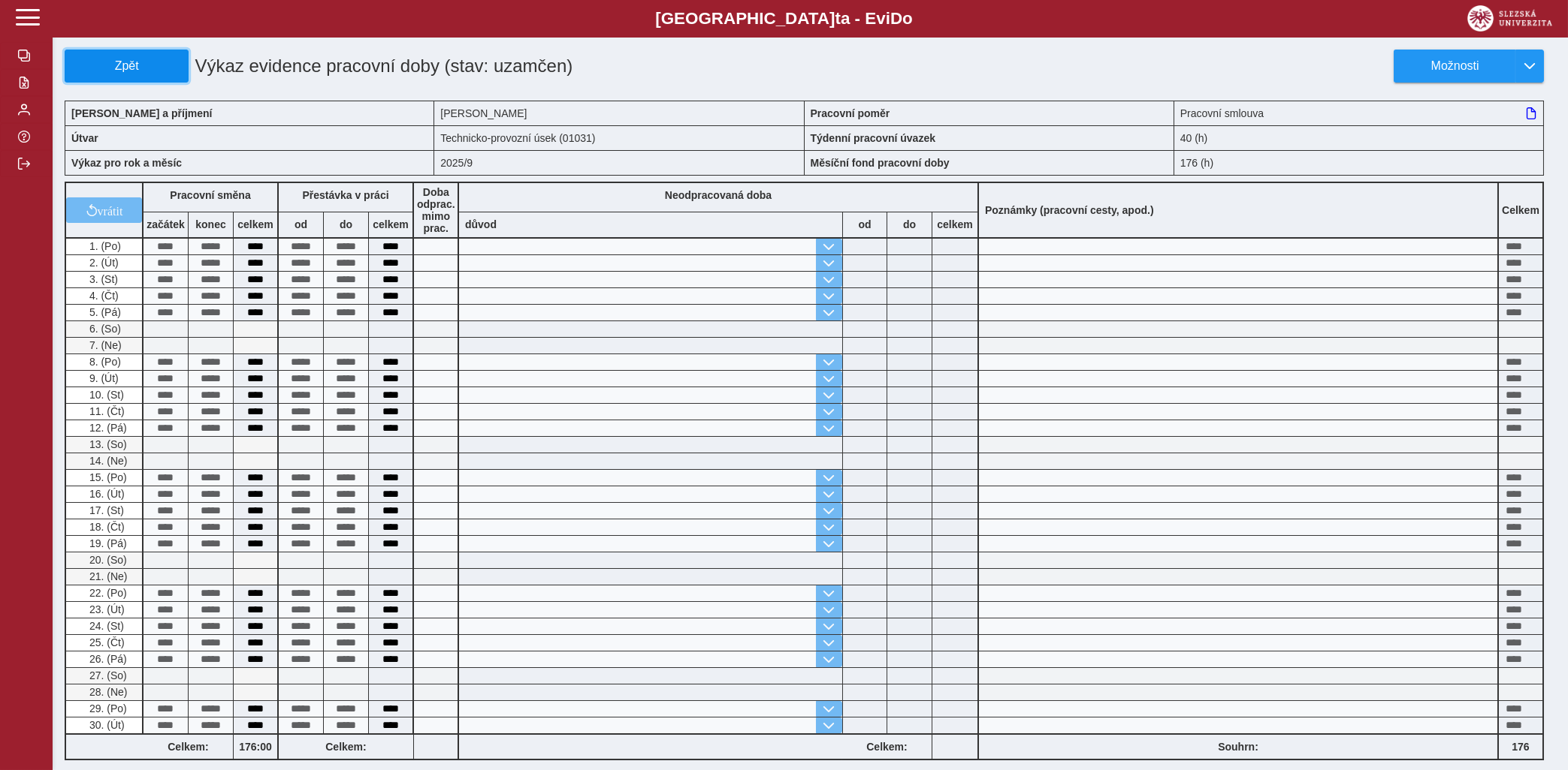
click at [125, 66] on span "Zpět" at bounding box center [126, 66] width 111 height 13
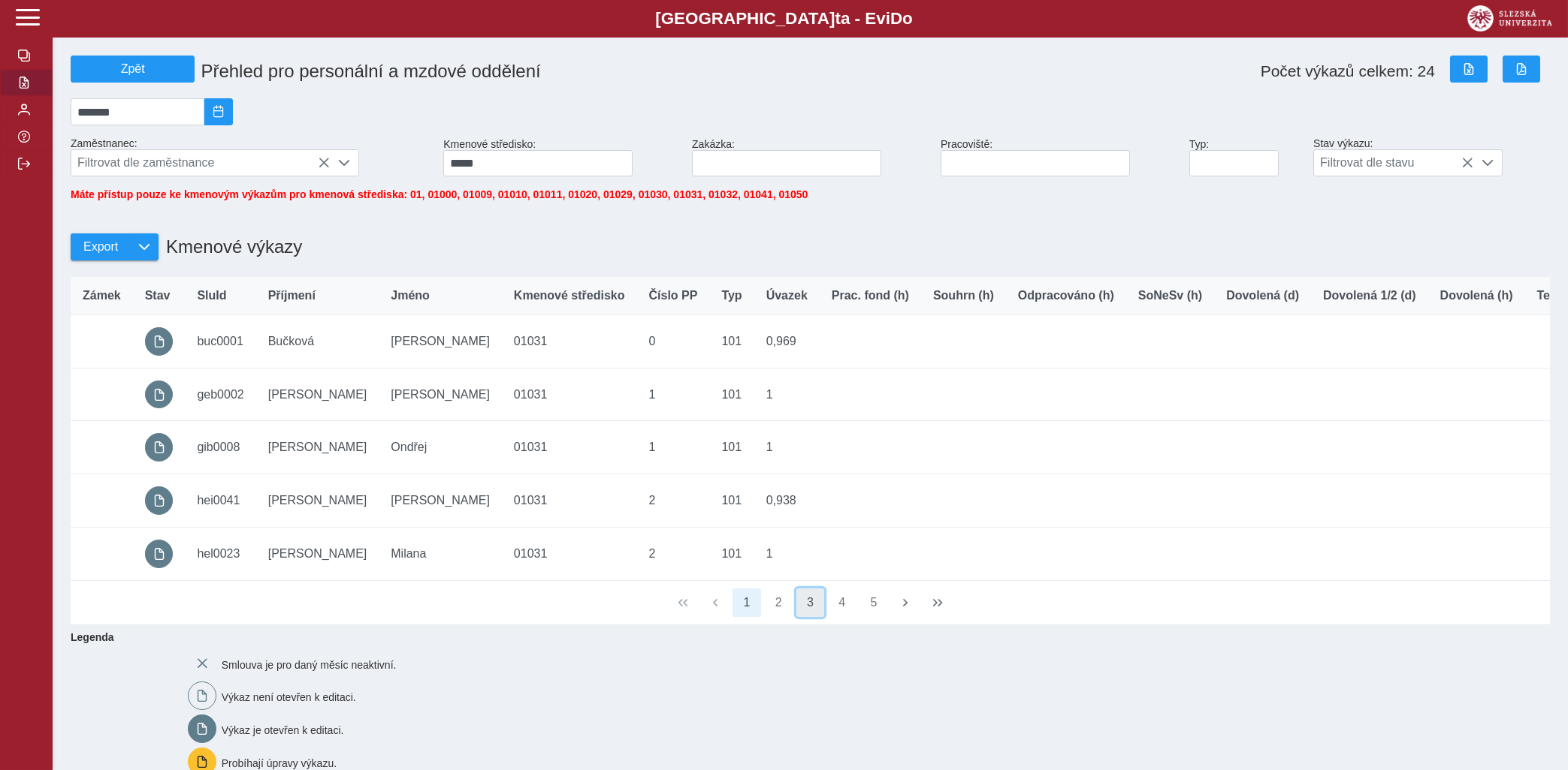
click at [814, 617] on button "3" at bounding box center [810, 603] width 29 height 29
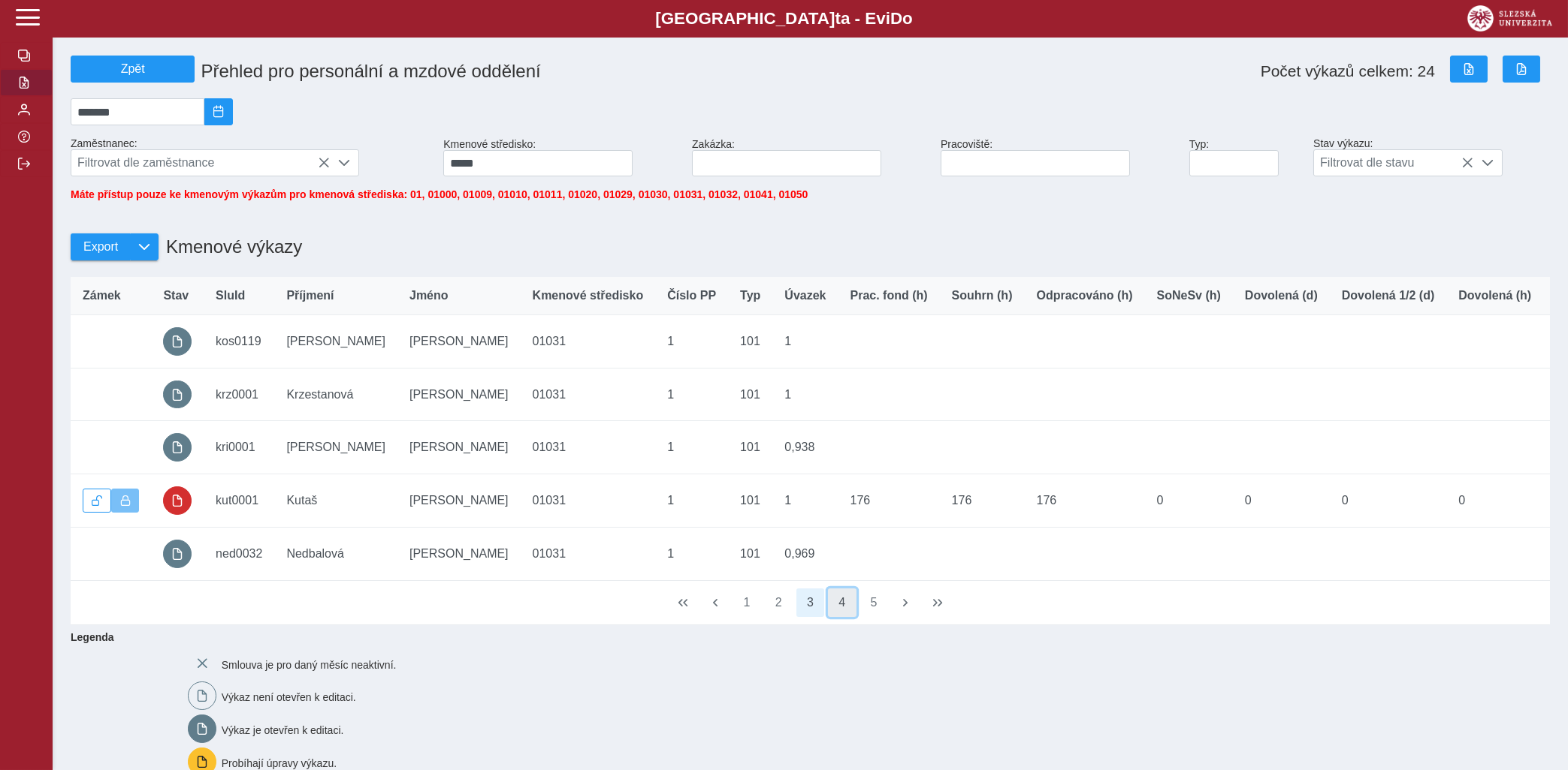
click at [843, 613] on button "4" at bounding box center [842, 603] width 29 height 29
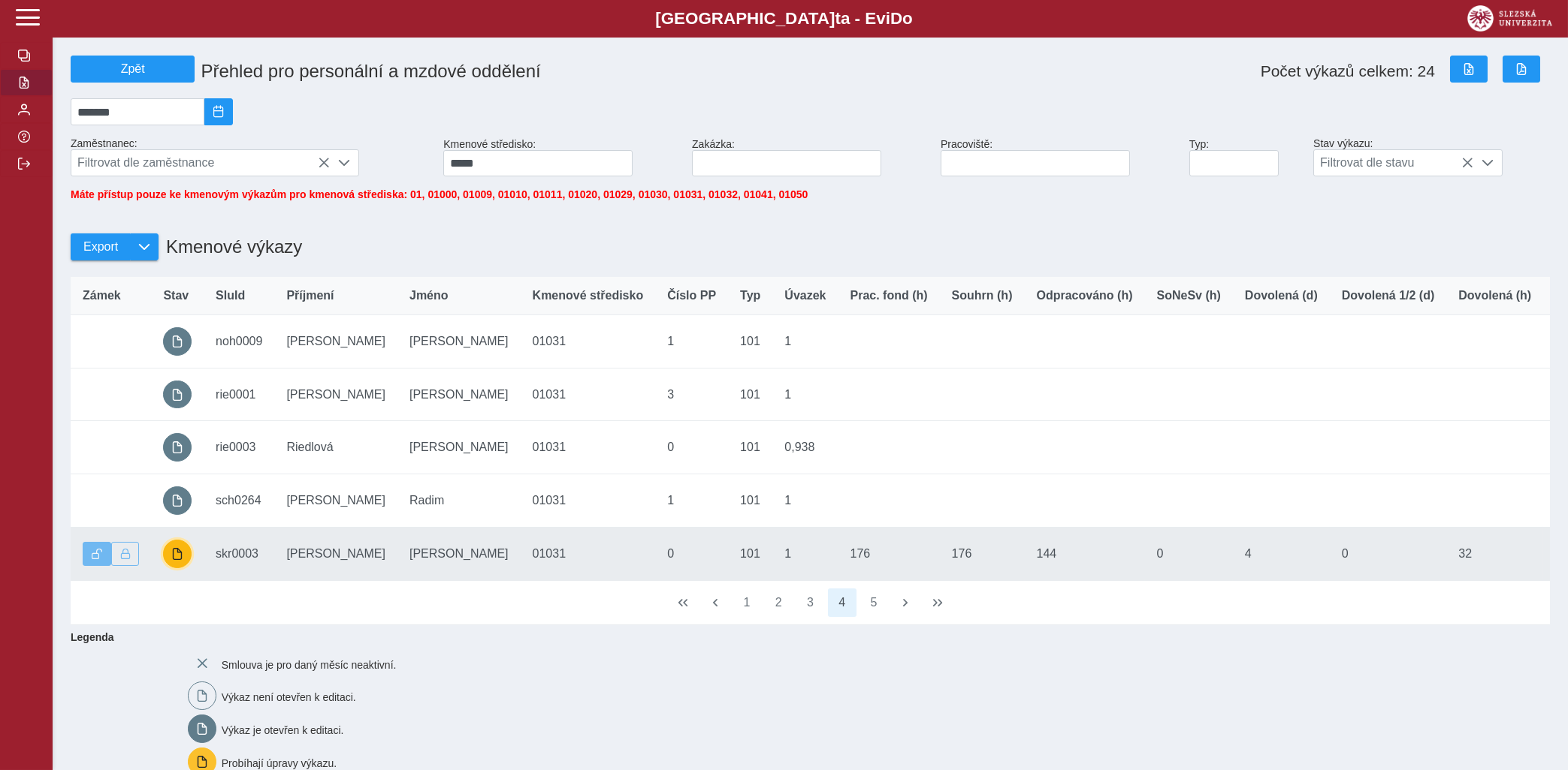
click at [180, 560] on span "button" at bounding box center [177, 554] width 12 height 12
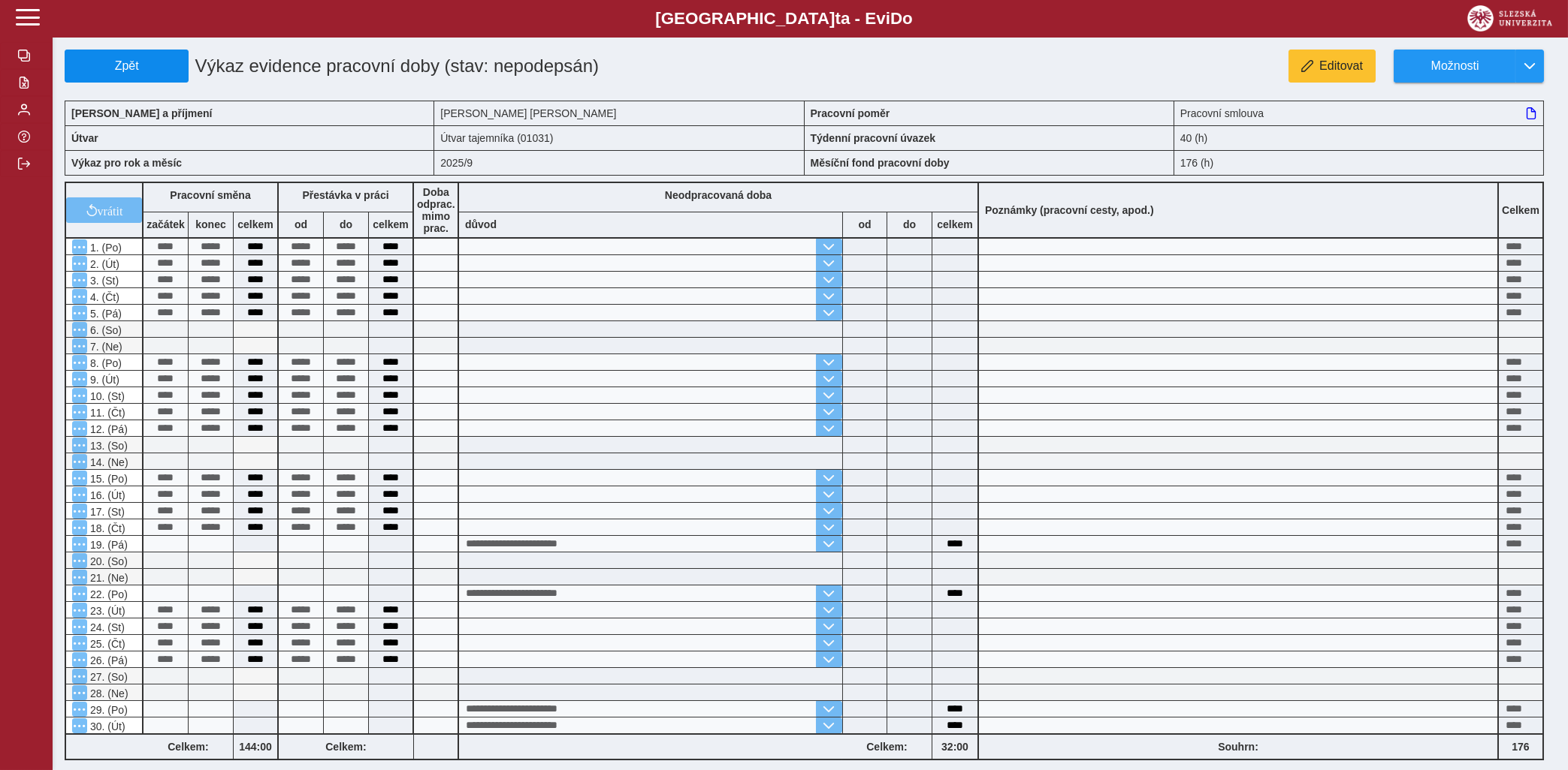
click at [129, 51] on div "Zpět Výkaz evidence pracovní doby (stav: nepodepsán) Editovat Možnosti Jméno a …" at bounding box center [810, 484] width 1515 height 970
